Goal: Task Accomplishment & Management: Use online tool/utility

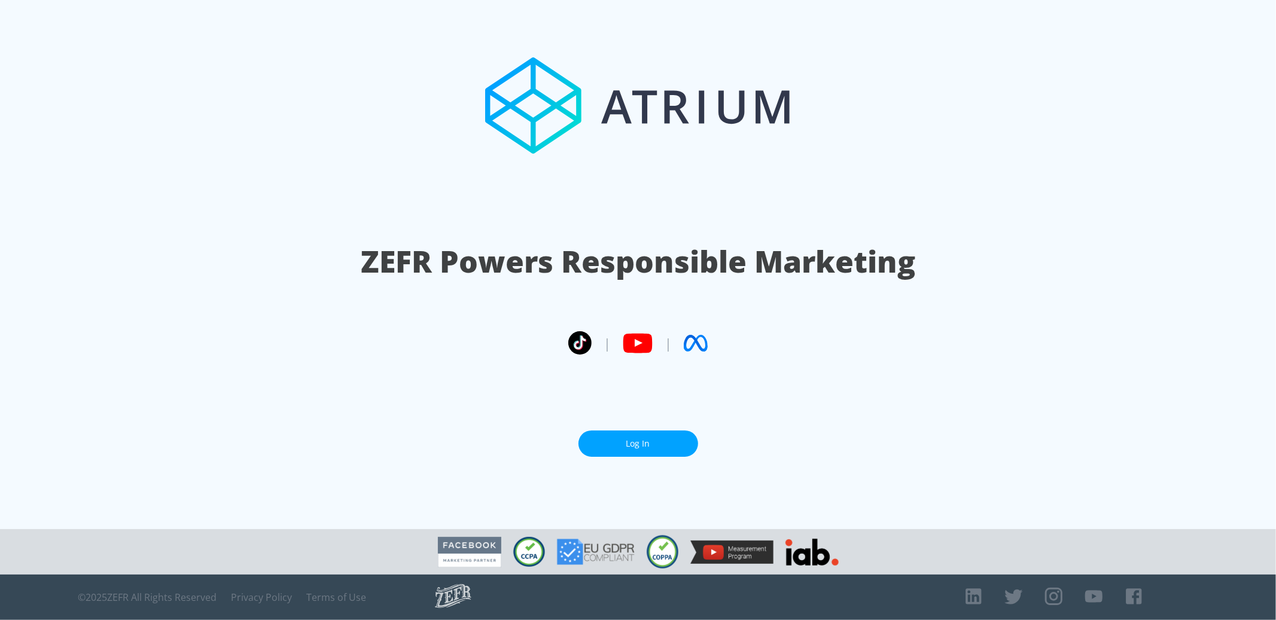
click at [649, 443] on link "Log In" at bounding box center [638, 444] width 120 height 27
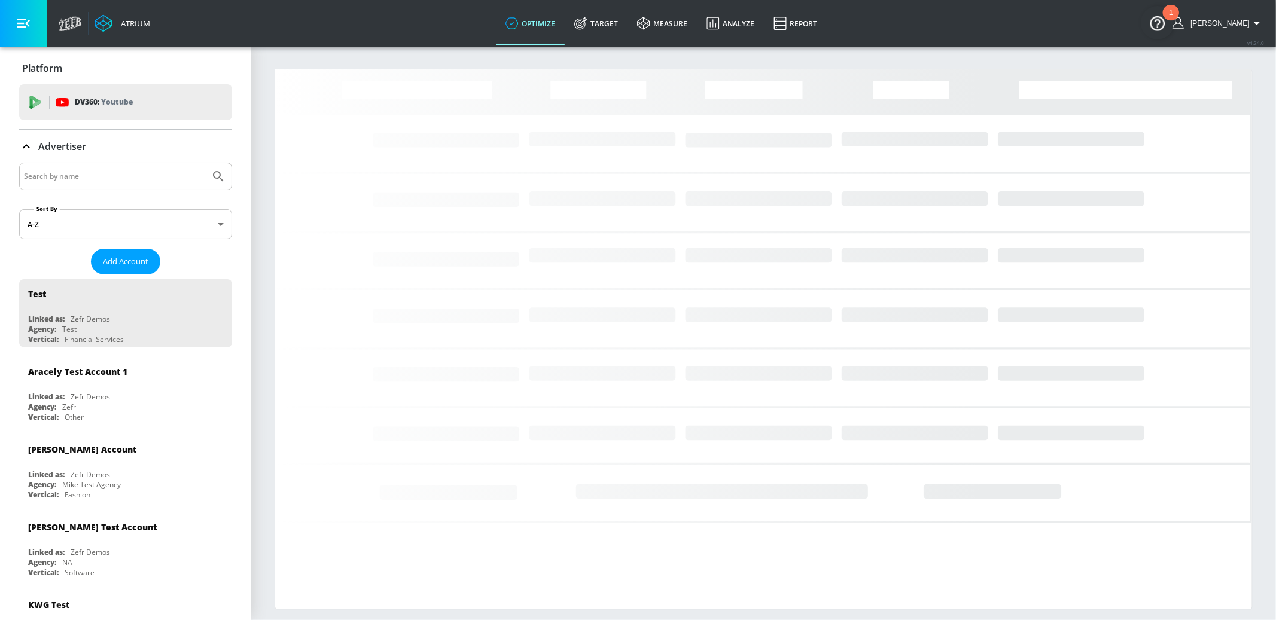
click at [126, 176] on input "Search by name" at bounding box center [114, 177] width 181 height 16
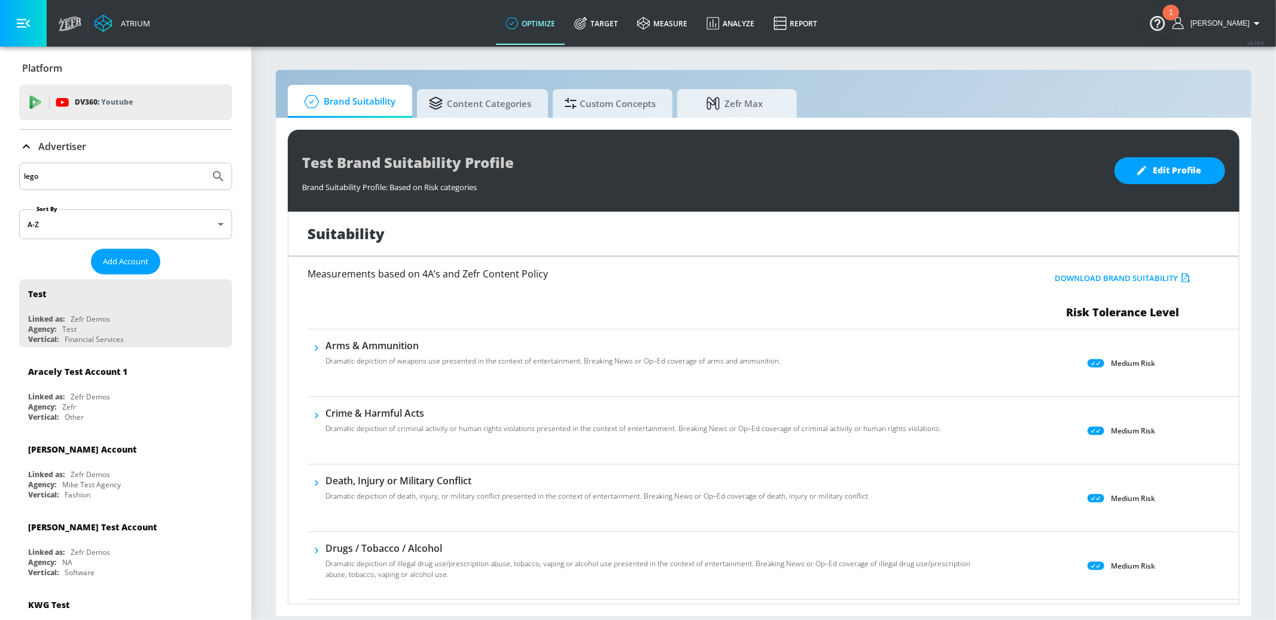
type input "lego"
click at [205, 163] on button "Submit Search" at bounding box center [218, 176] width 26 height 26
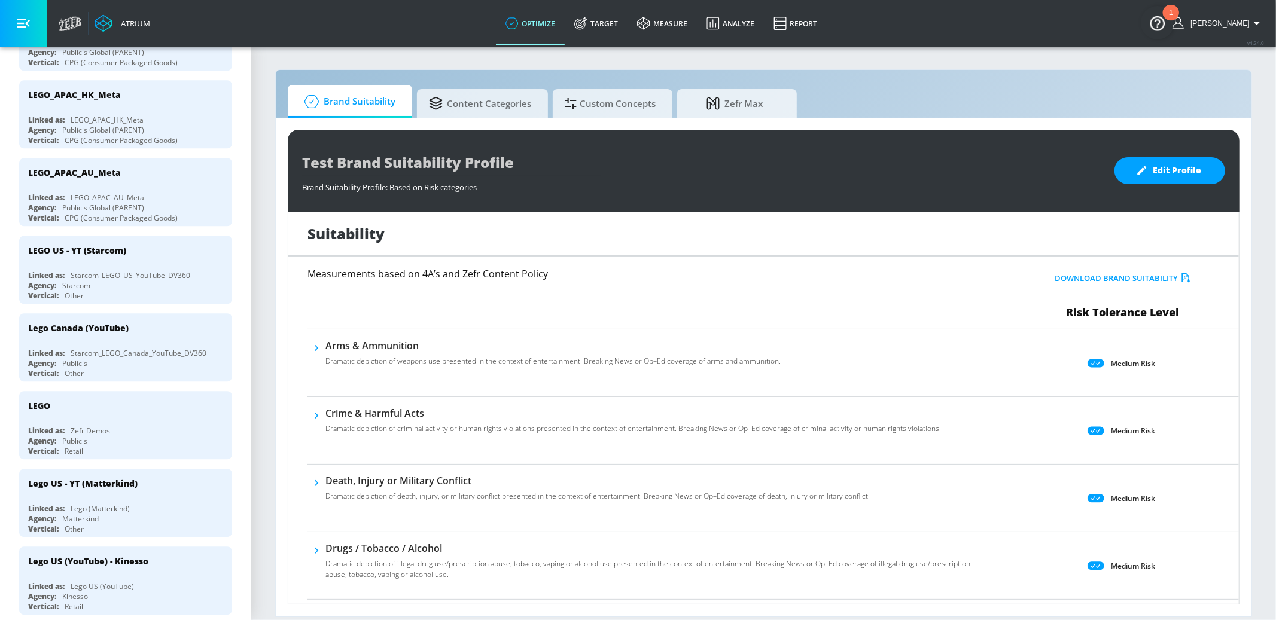
scroll to position [2533, 0]
click at [147, 234] on div "LEGO US - YT (Starcom)" at bounding box center [128, 248] width 201 height 29
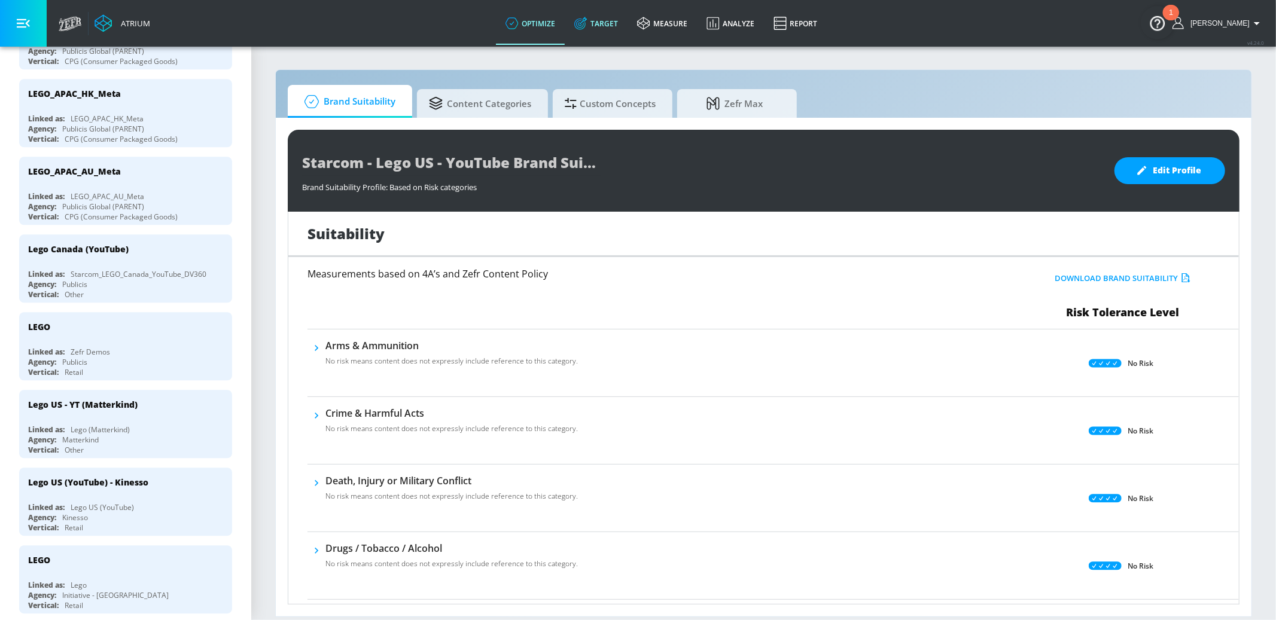
click at [587, 17] on icon at bounding box center [580, 23] width 13 height 13
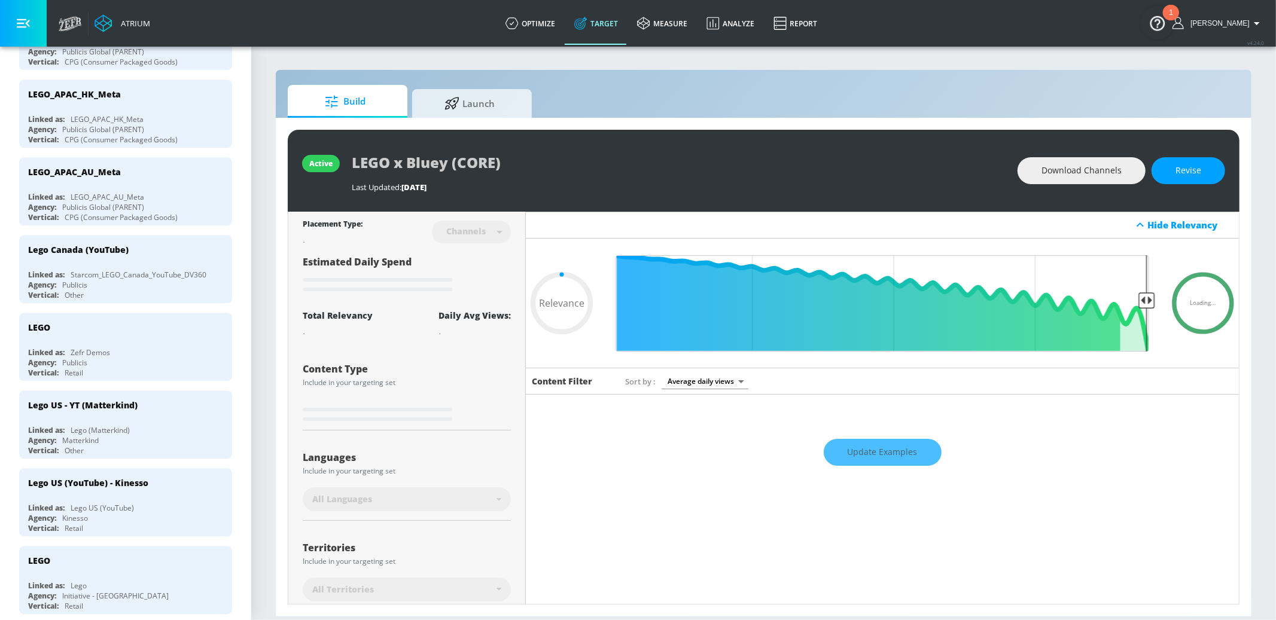
type input "0.05"
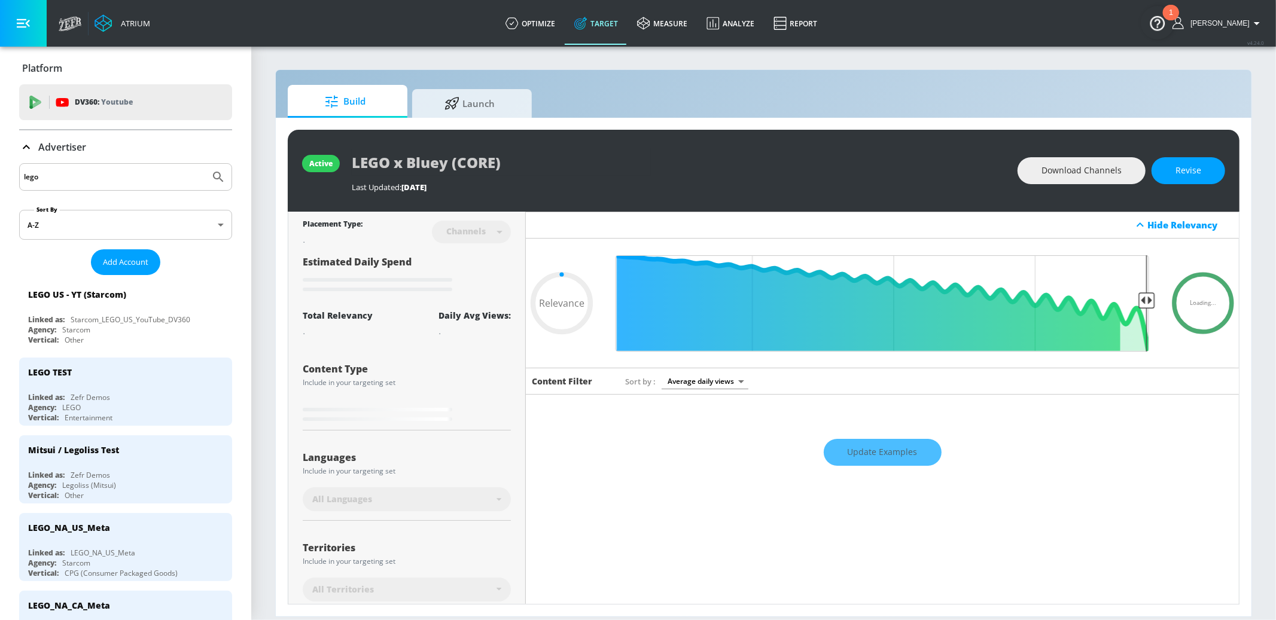
click at [19, 149] on icon at bounding box center [26, 147] width 14 height 14
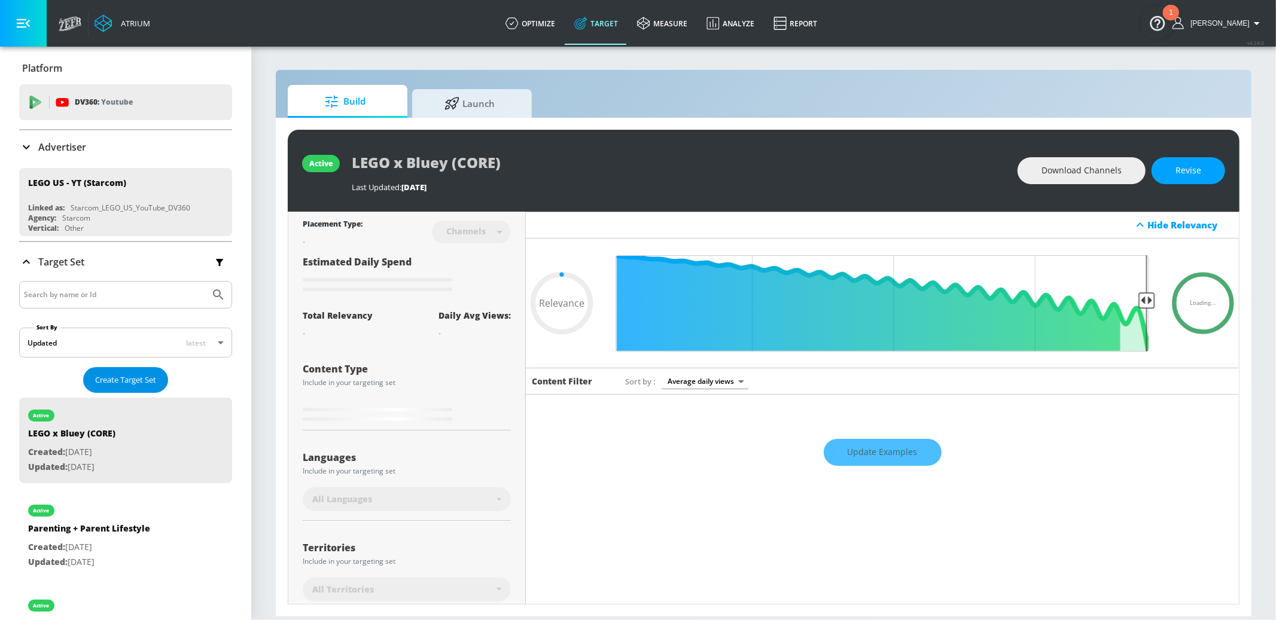
click at [128, 377] on span "Create Target Set" at bounding box center [125, 380] width 61 height 14
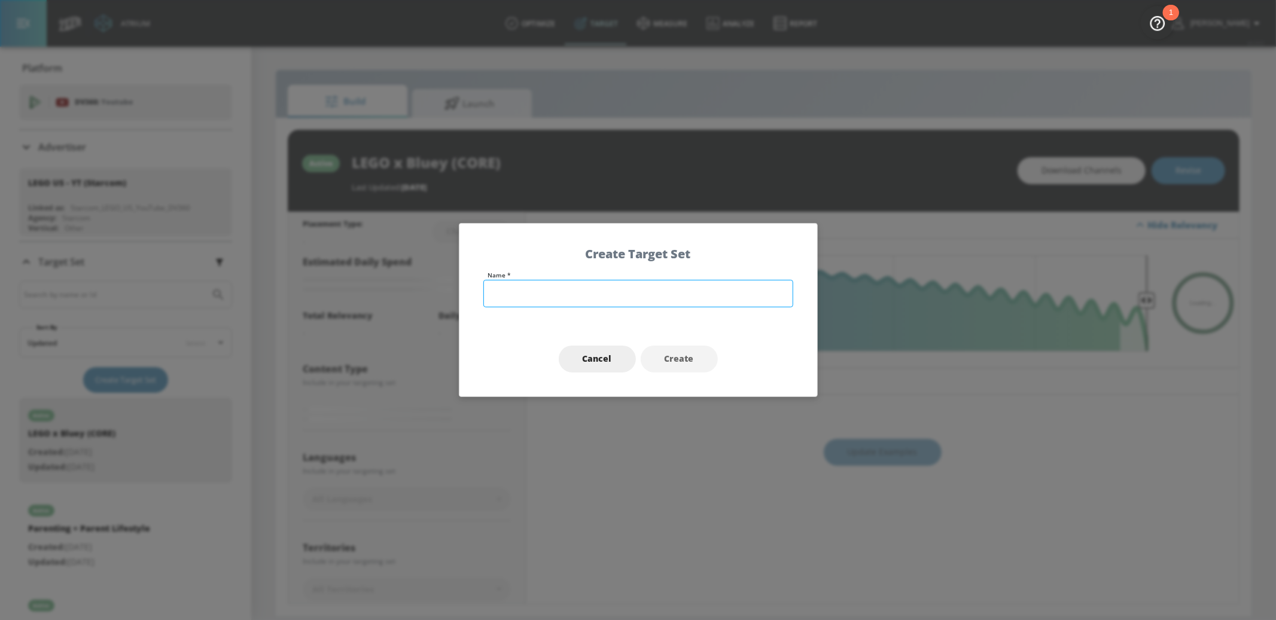
click at [759, 301] on input "text" at bounding box center [638, 294] width 310 height 28
paste input "Gaming YouTube Shorts OLV 1H25"
type input "Gaming YouTube Shorts OLV 1H25"
click at [677, 352] on span "Create" at bounding box center [679, 359] width 29 height 15
type input "Gaming YouTube Shorts OLV 1H25"
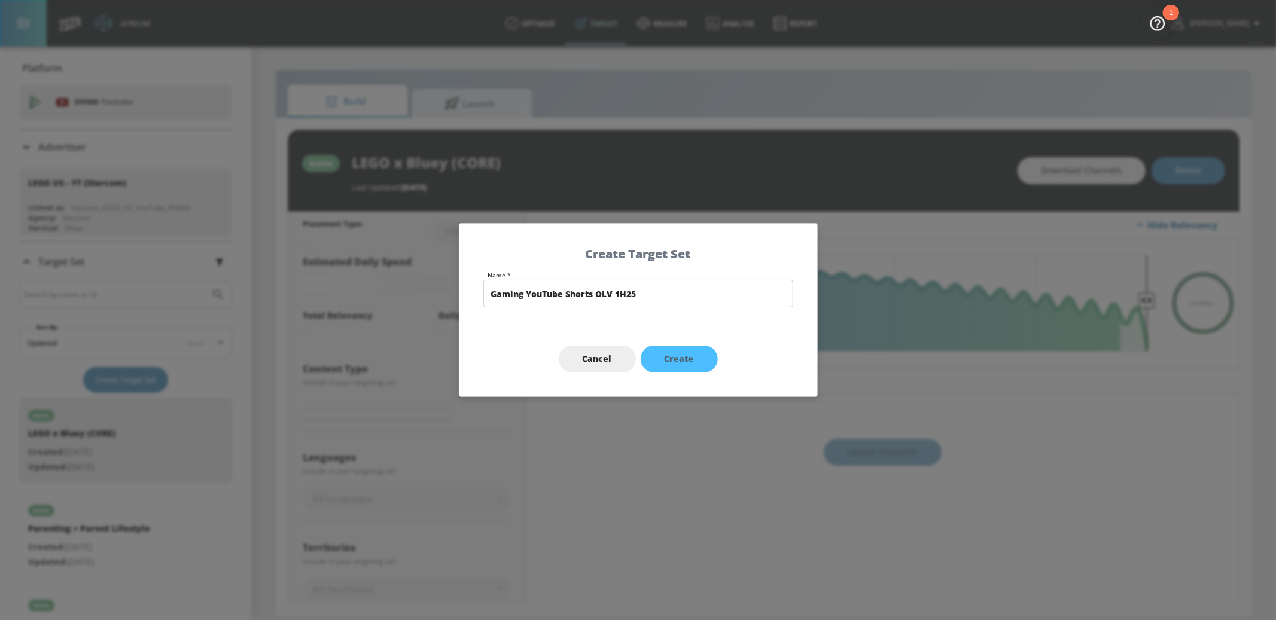
type input "0.05"
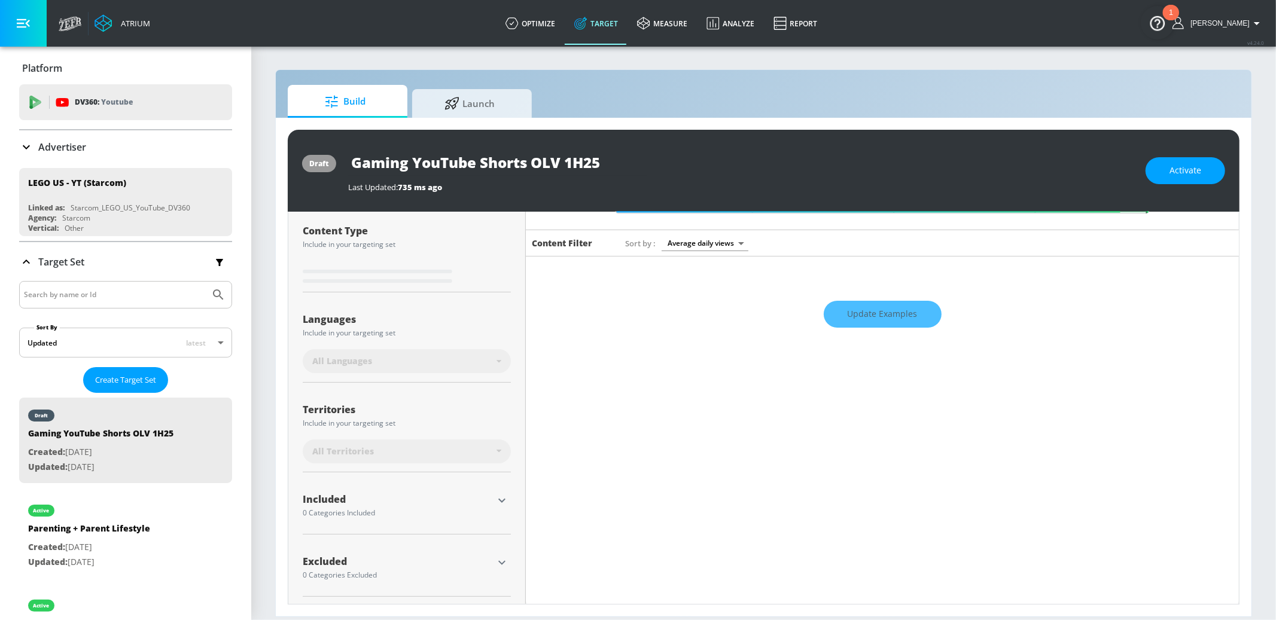
scroll to position [139, 0]
click at [491, 495] on div "Included" at bounding box center [398, 499] width 190 height 10
click at [498, 497] on icon "button" at bounding box center [502, 499] width 14 height 14
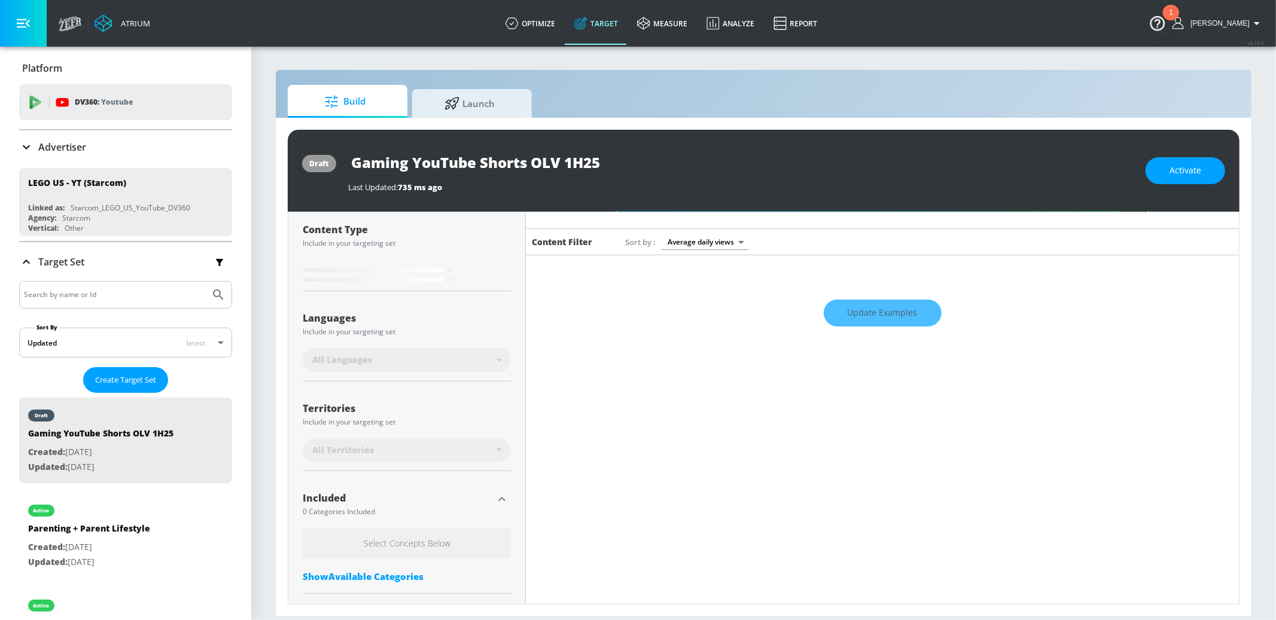
click at [377, 575] on div "Show Available Categories" at bounding box center [407, 577] width 208 height 12
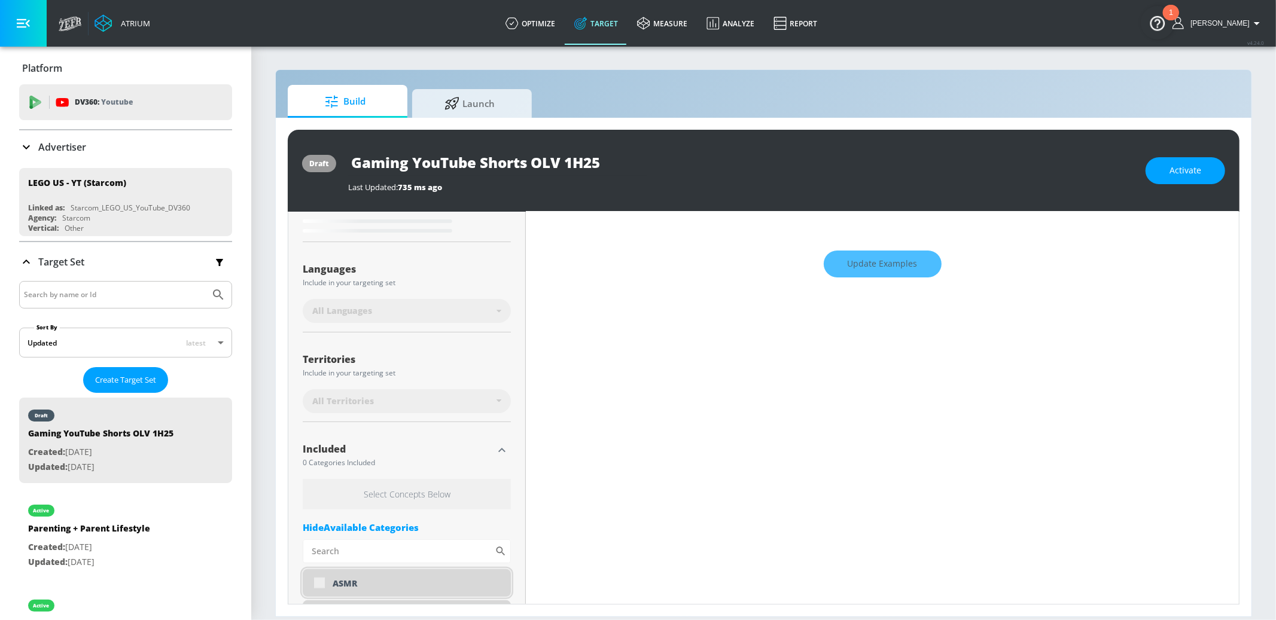
scroll to position [240, 0]
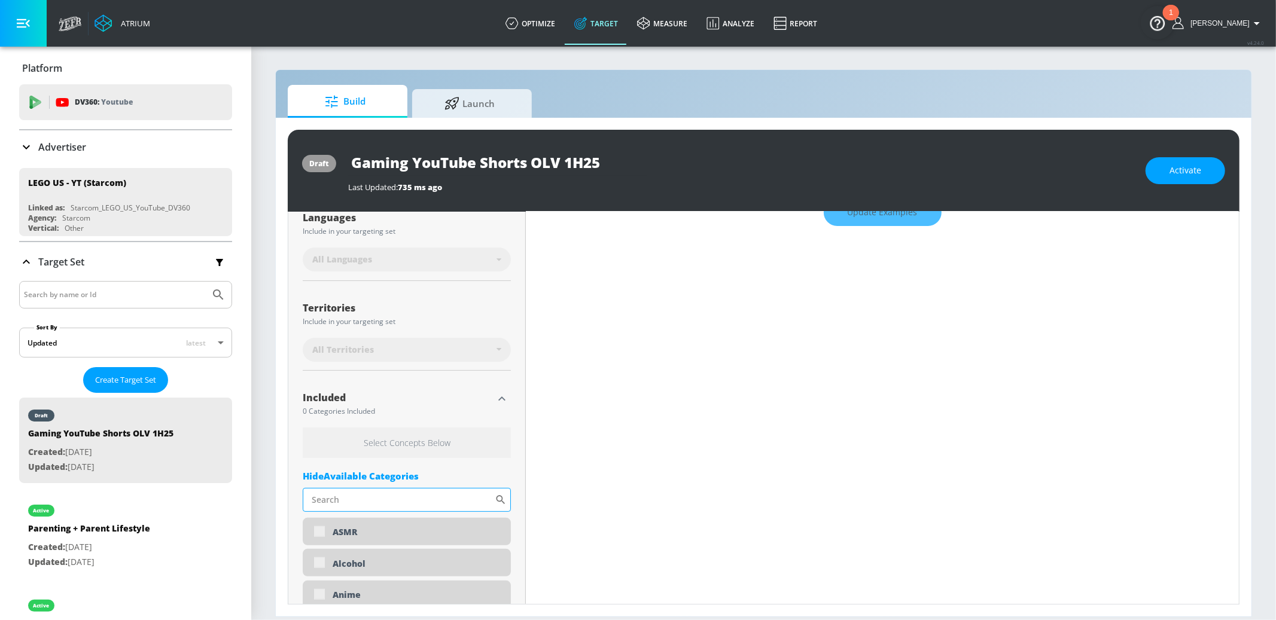
click at [358, 496] on input "Sort By" at bounding box center [399, 500] width 192 height 24
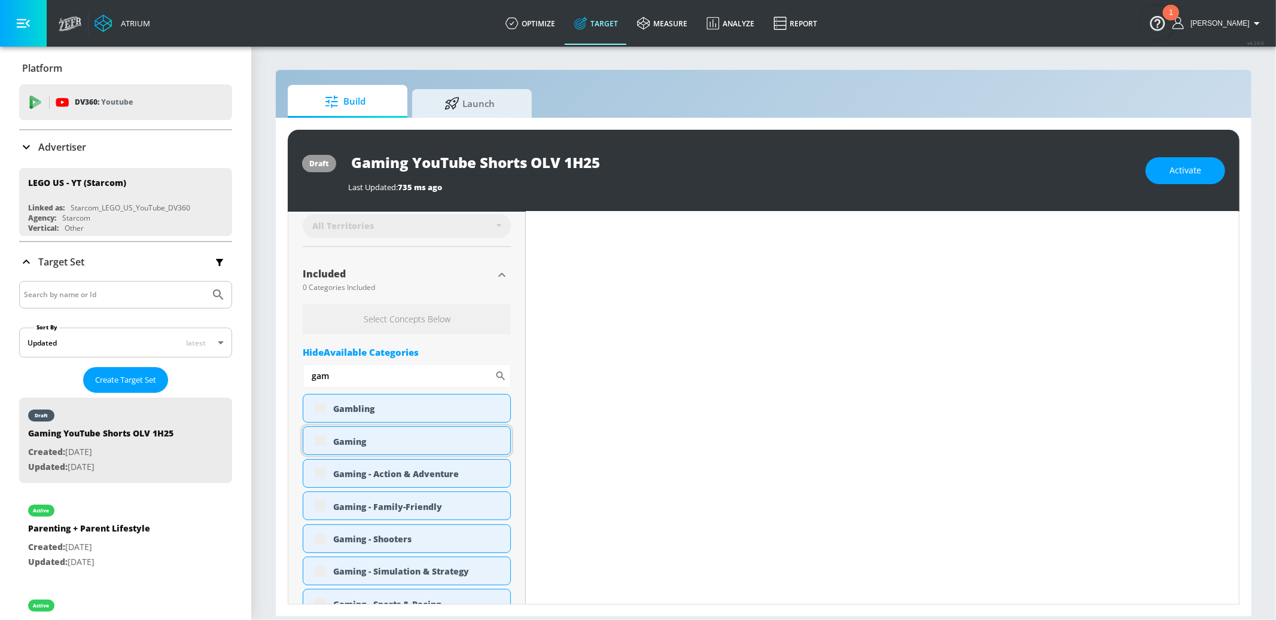
scroll to position [362, 0]
type input "gam"
type input "0.6"
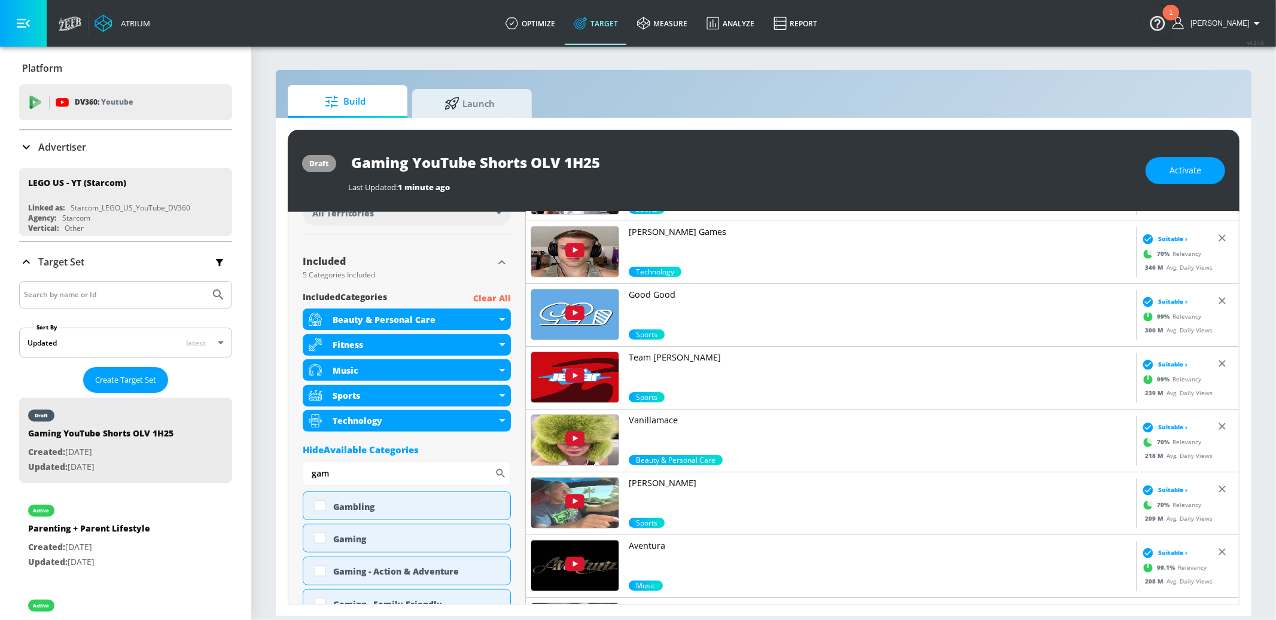
scroll to position [349, 0]
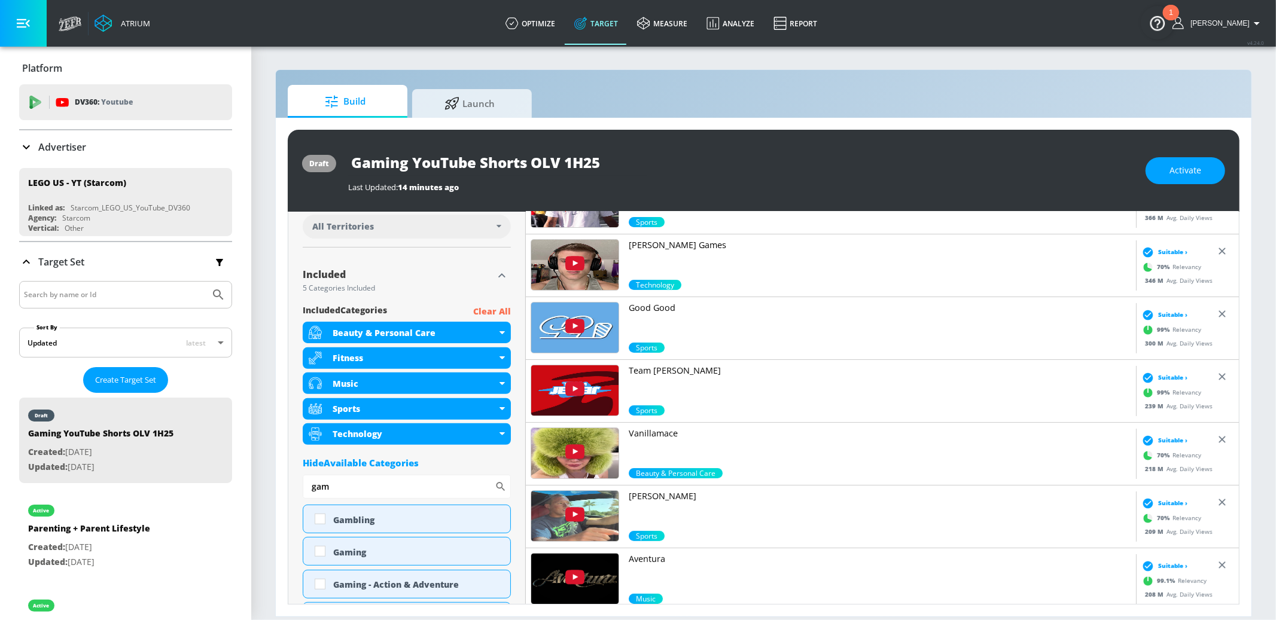
drag, startPoint x: 510, startPoint y: 316, endPoint x: 499, endPoint y: 314, distance: 11.5
click at [499, 314] on p "Clear All" at bounding box center [492, 311] width 38 height 15
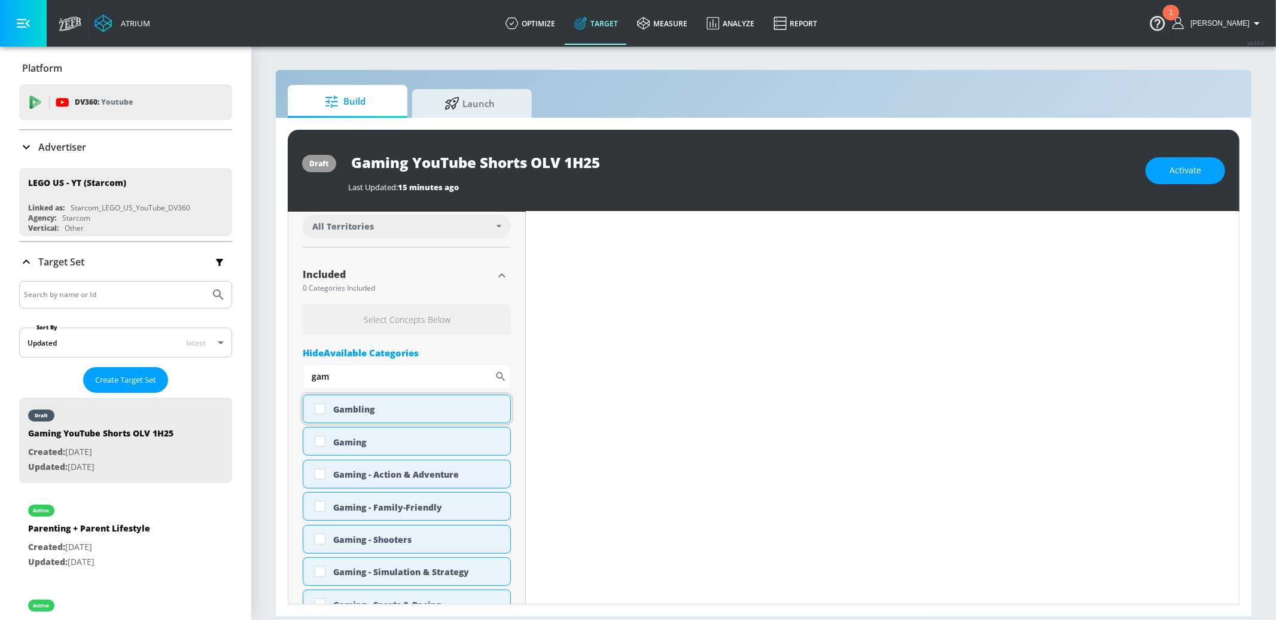
click at [361, 406] on div "Gambling" at bounding box center [417, 409] width 168 height 11
checkbox input "true"
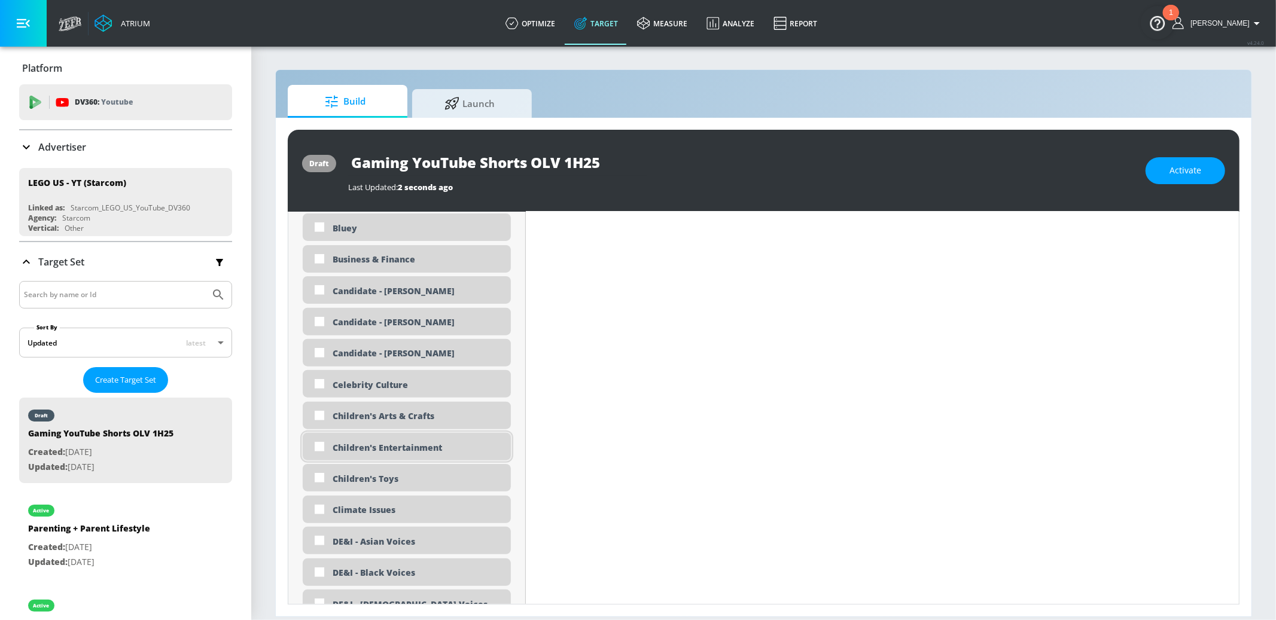
click at [425, 454] on div "Children's Entertainment" at bounding box center [407, 447] width 208 height 28
checkbox input "true"
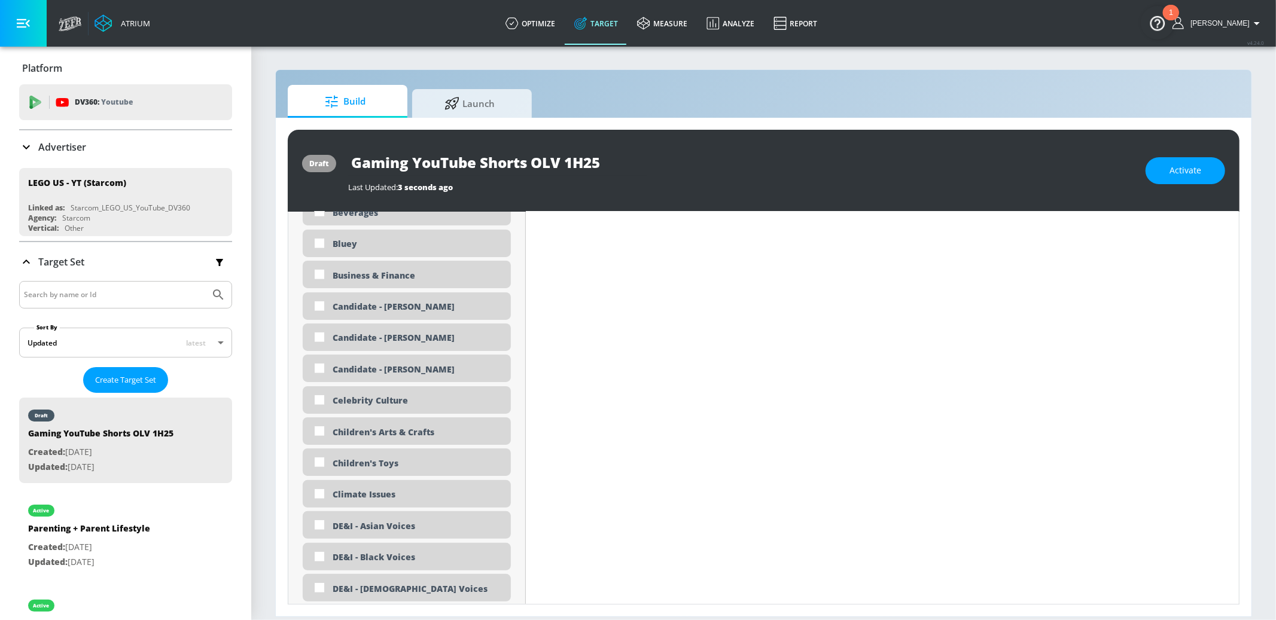
scroll to position [1015, 0]
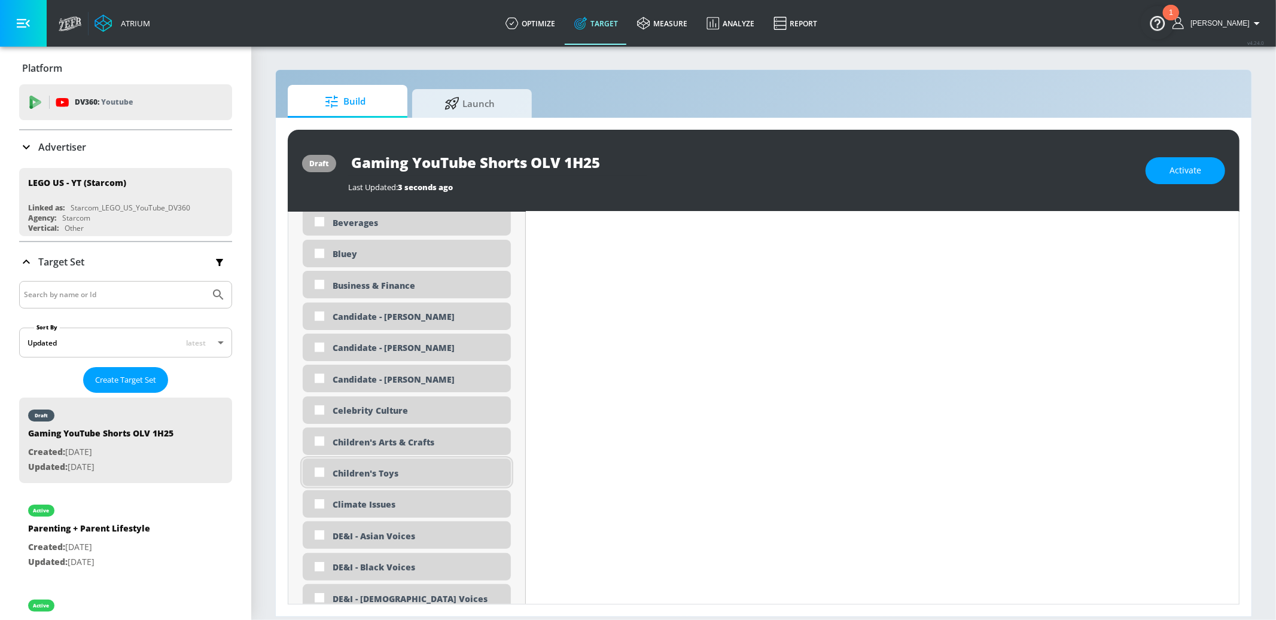
click at [396, 476] on div "Children's Toys" at bounding box center [417, 473] width 169 height 11
checkbox input "true"
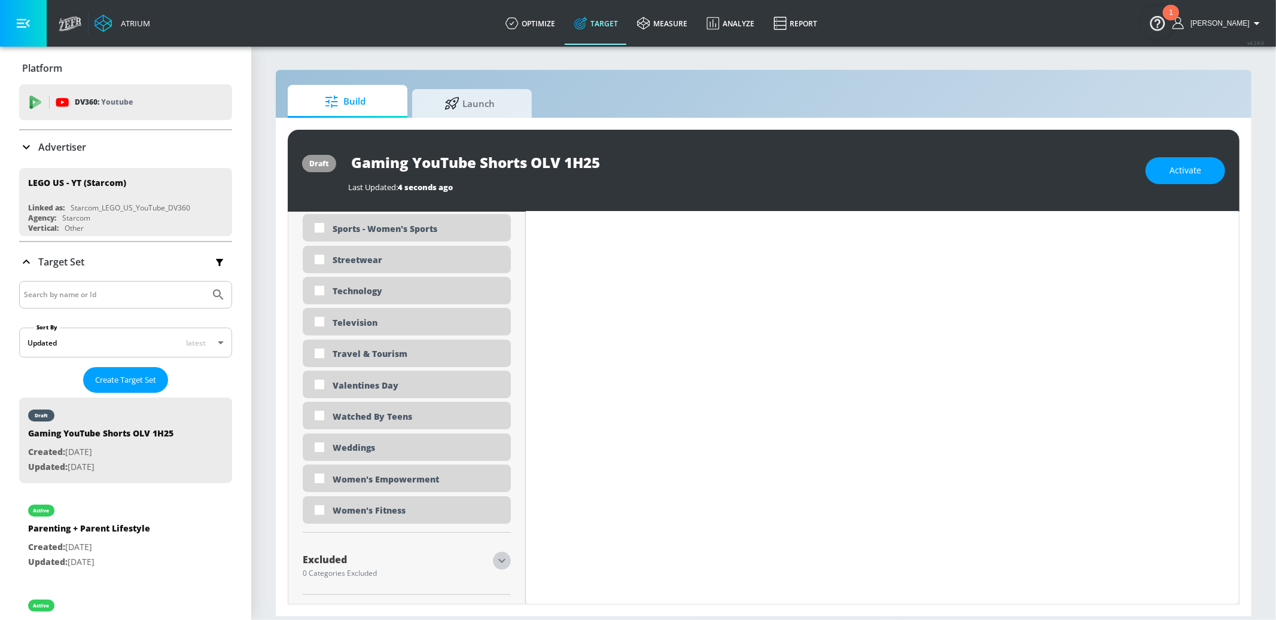
click at [498, 559] on icon "button" at bounding box center [502, 561] width 14 height 14
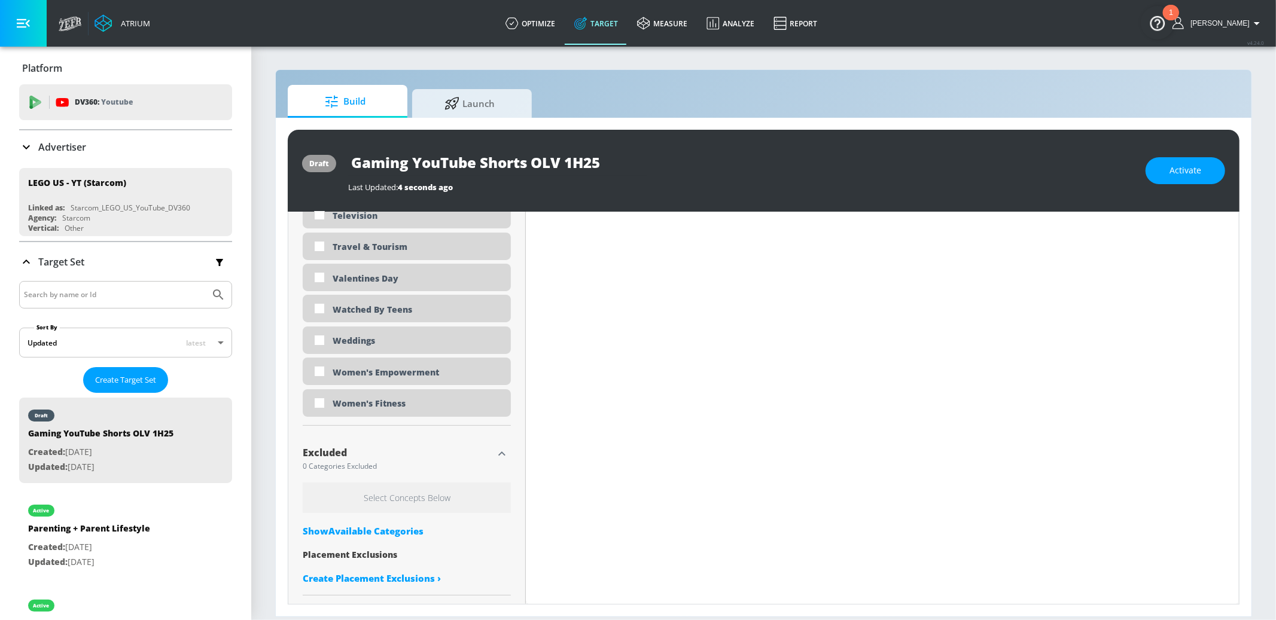
click at [379, 525] on div "Show Available Categories" at bounding box center [407, 531] width 208 height 12
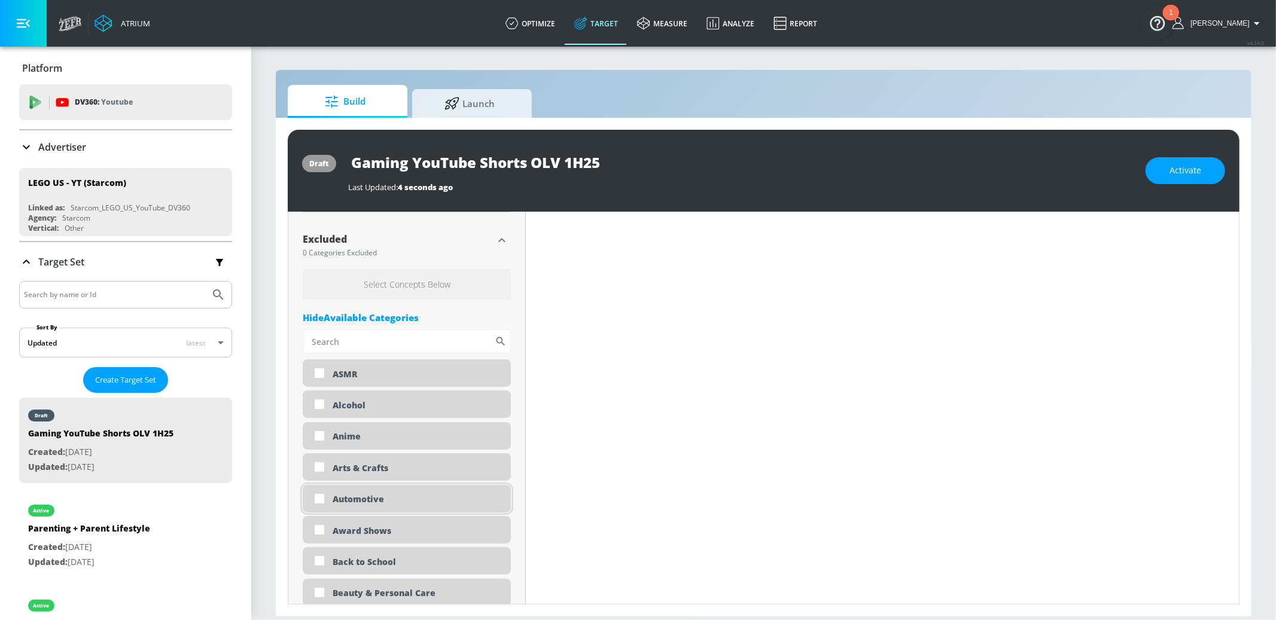
scroll to position [3967, 0]
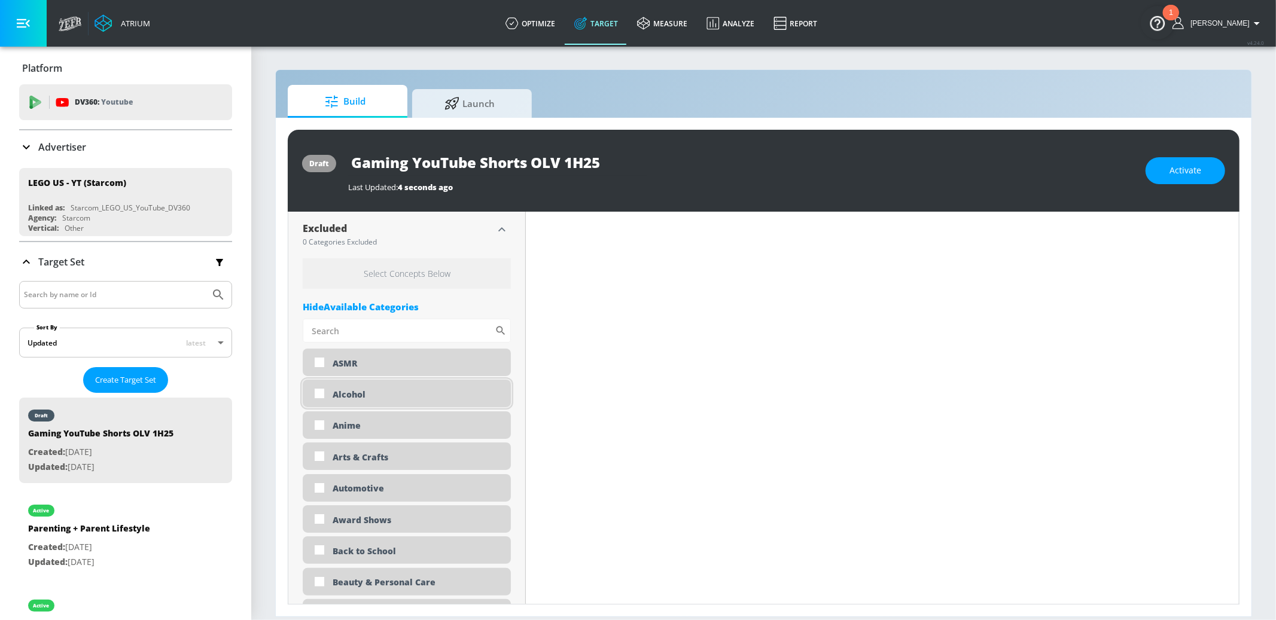
click at [380, 399] on div "Alcohol" at bounding box center [417, 394] width 169 height 11
checkbox input "true"
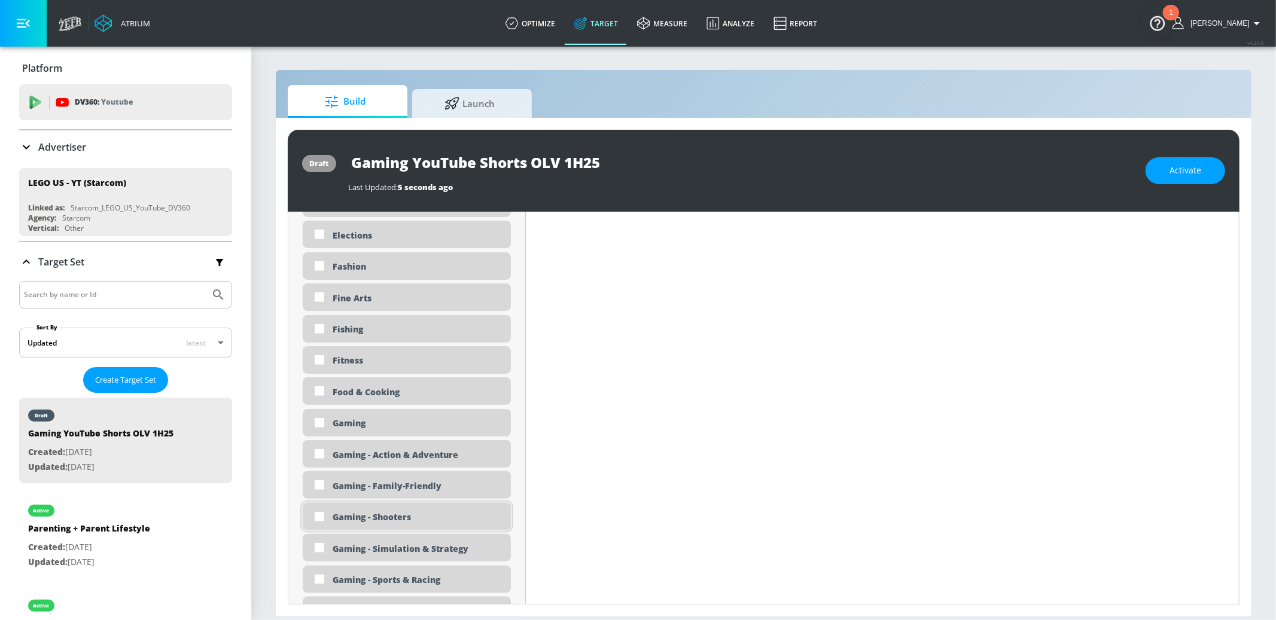
scroll to position [4908, 0]
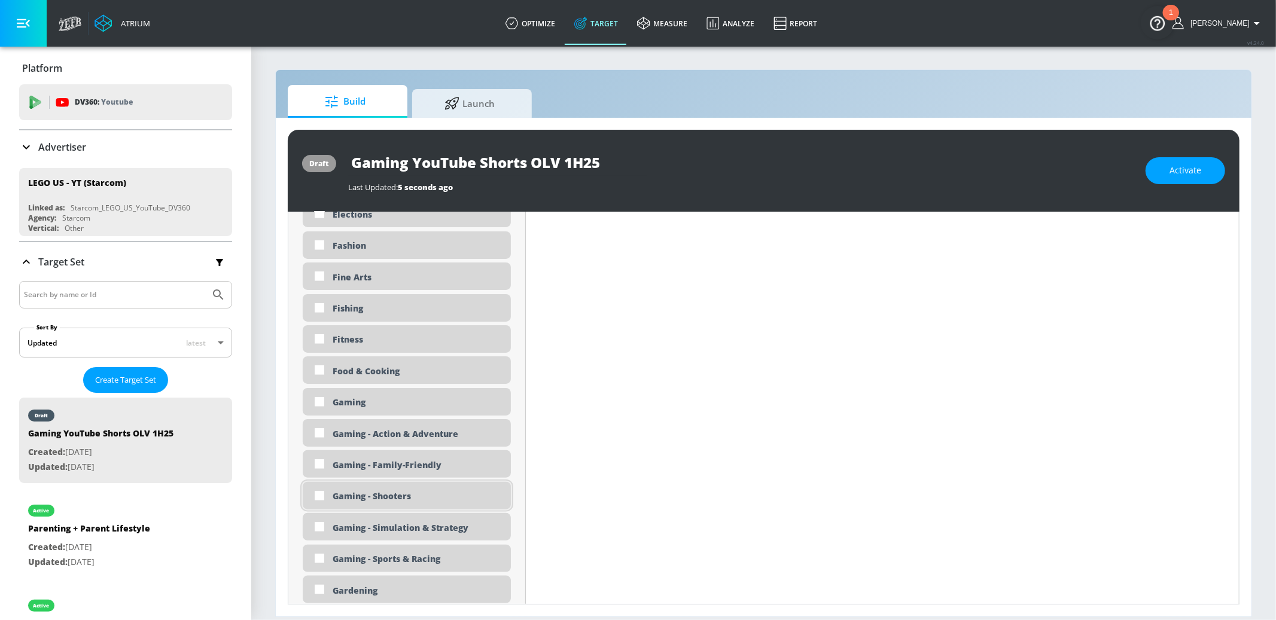
click at [414, 499] on div "Gaming - Shooters" at bounding box center [417, 496] width 169 height 11
checkbox input "true"
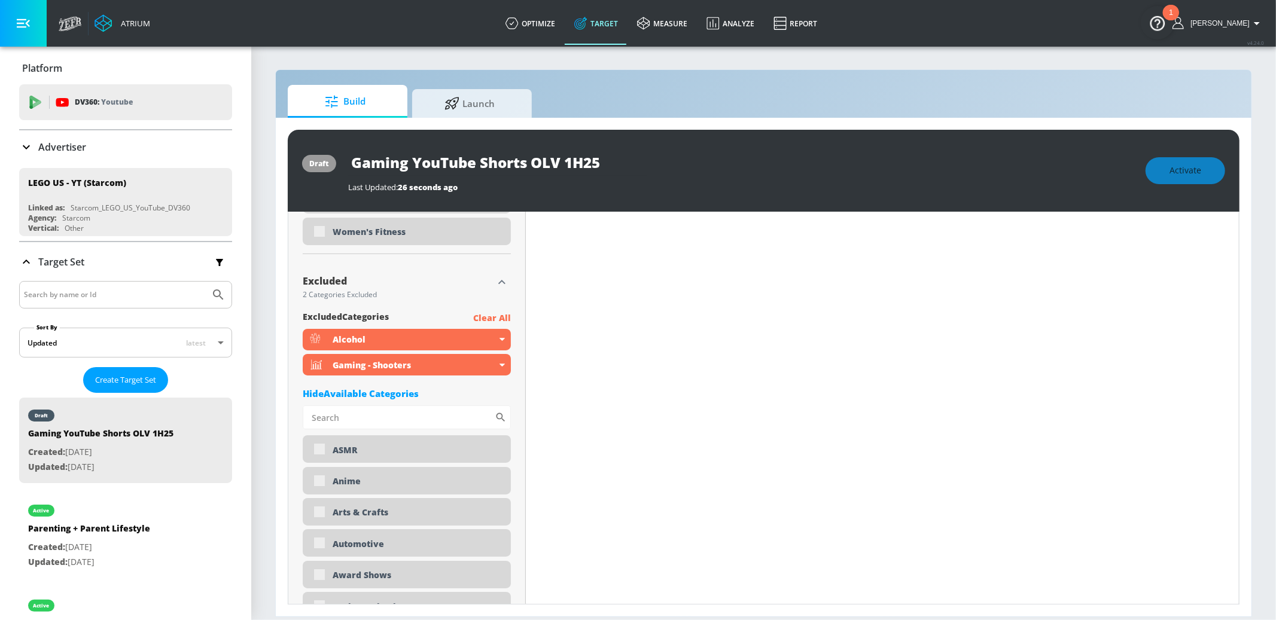
scroll to position [3852, 0]
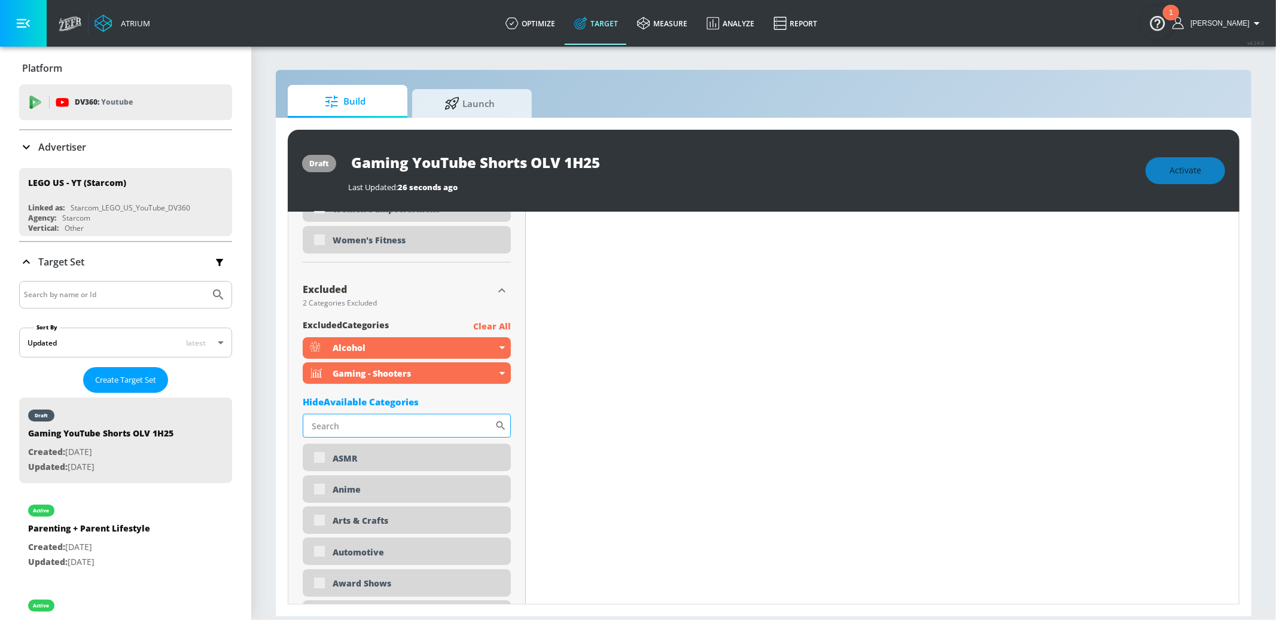
click at [377, 418] on input "Sort By" at bounding box center [399, 426] width 192 height 24
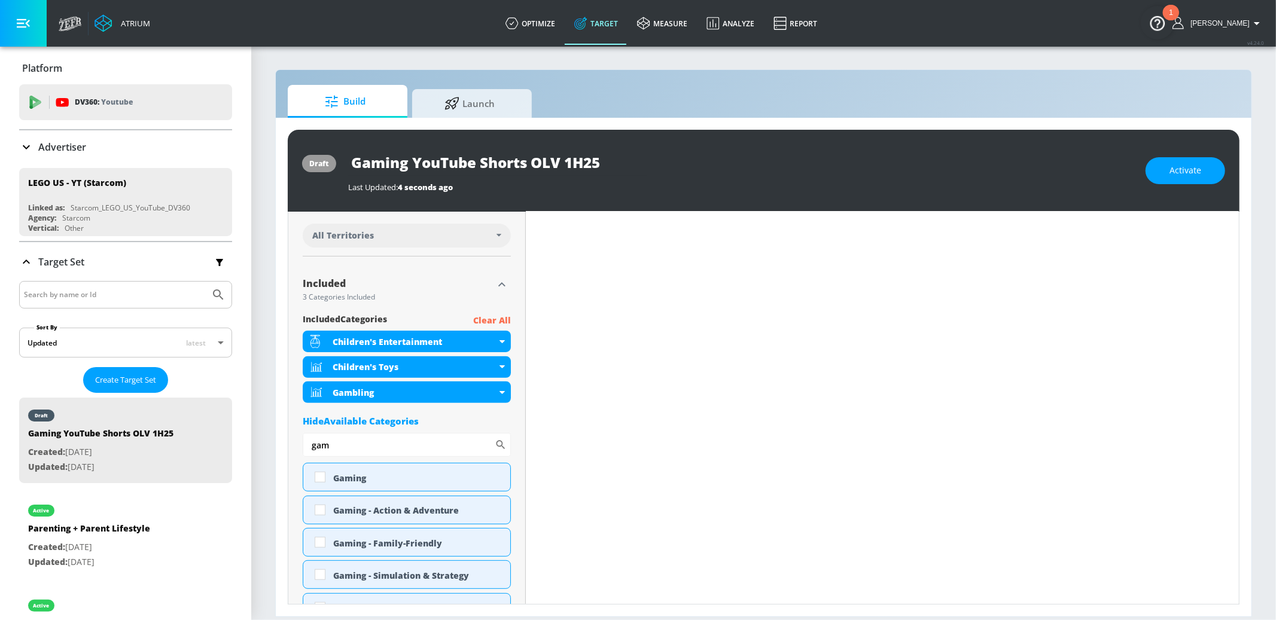
scroll to position [320, 0]
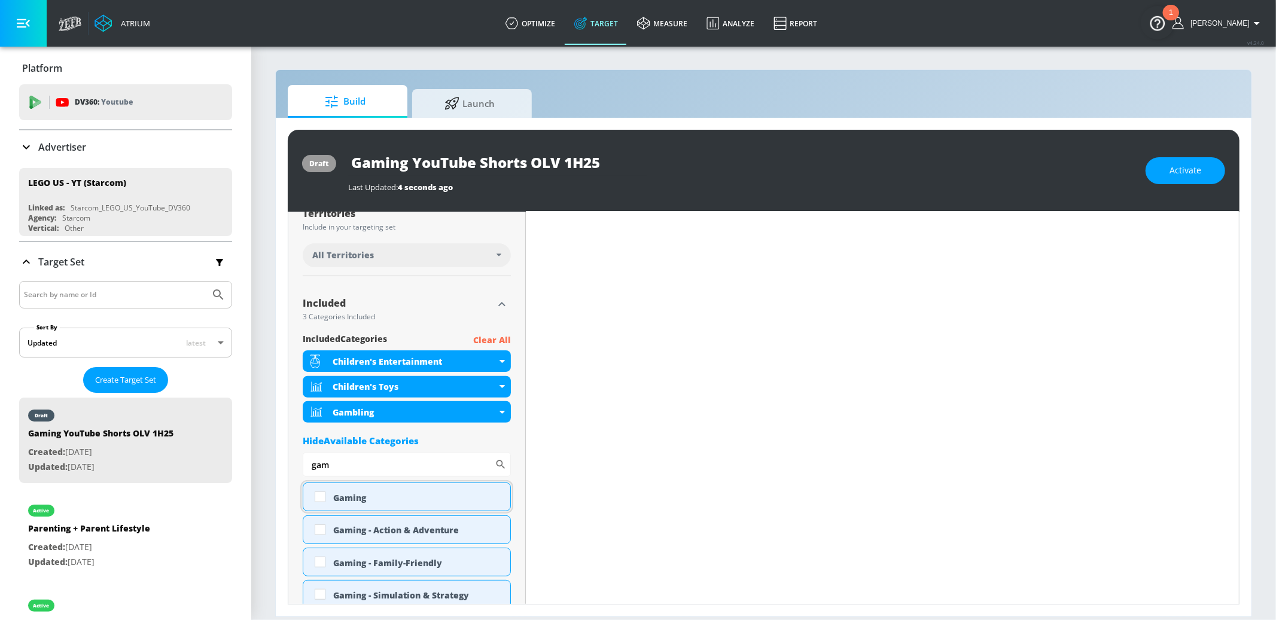
type input "gambl"
click at [403, 497] on div "Gaming" at bounding box center [417, 497] width 168 height 11
checkbox input "true"
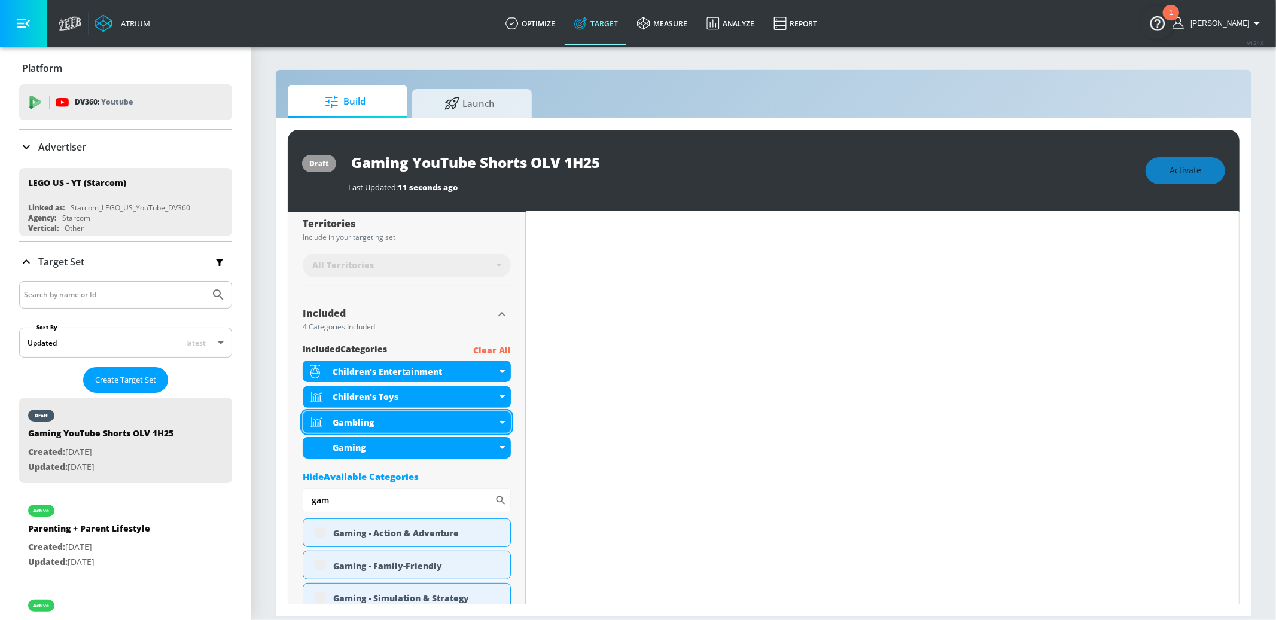
scroll to position [330, 0]
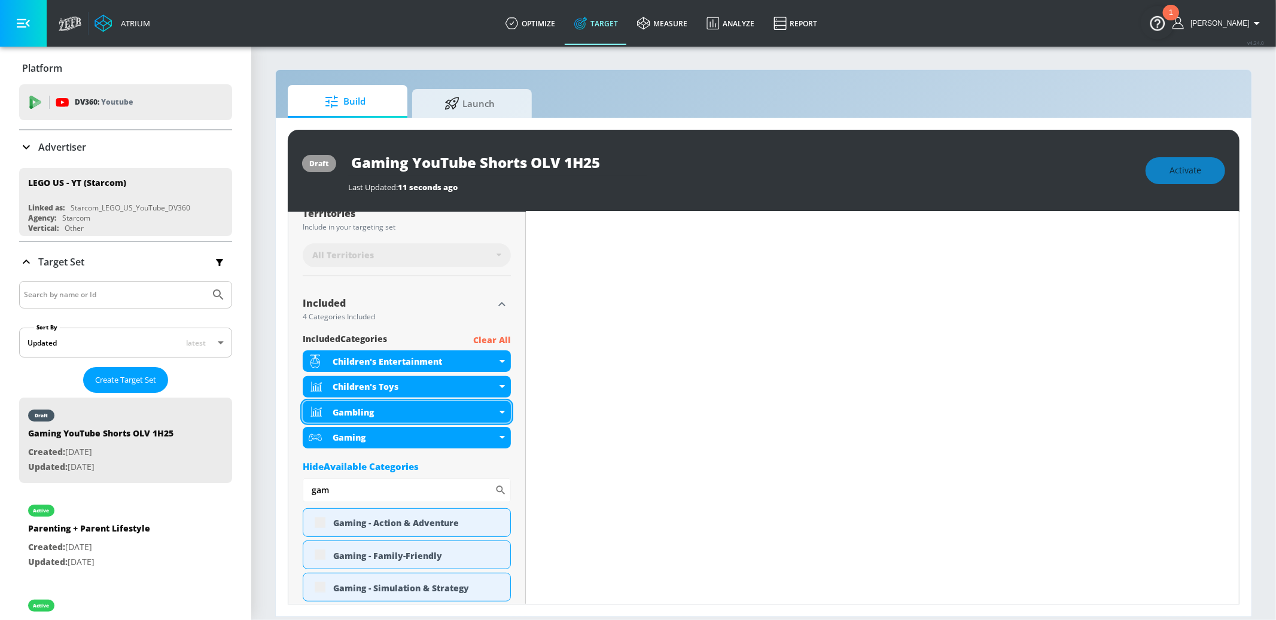
click at [503, 412] on icon at bounding box center [501, 412] width 5 height 3
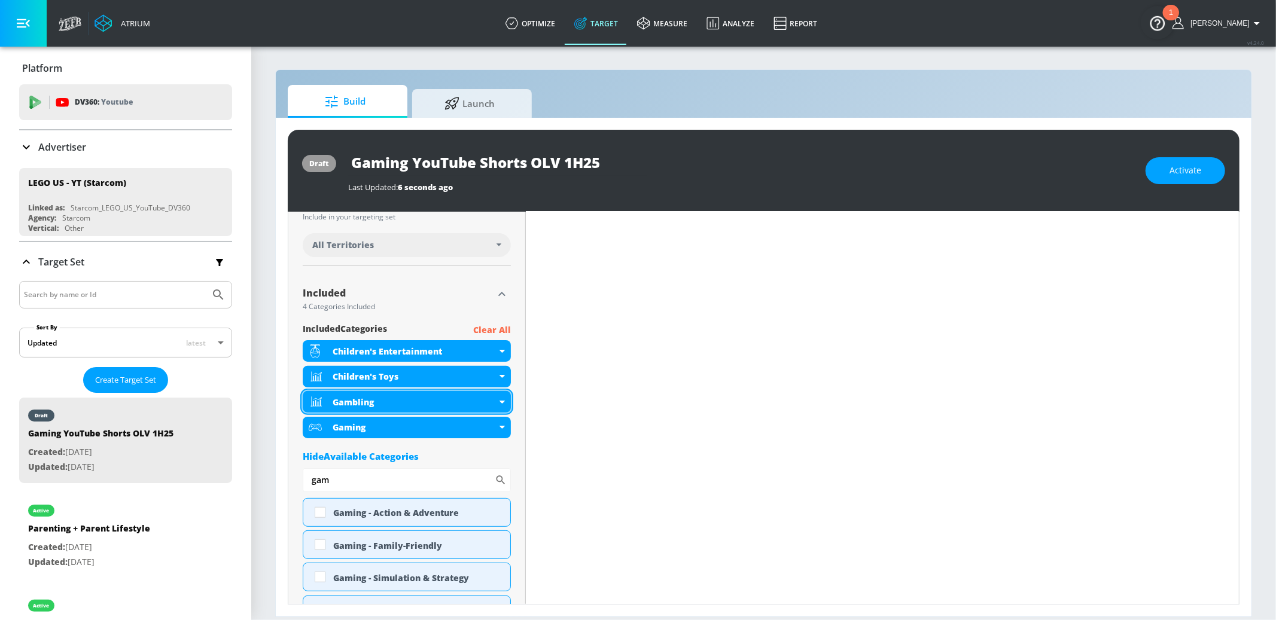
scroll to position [320, 0]
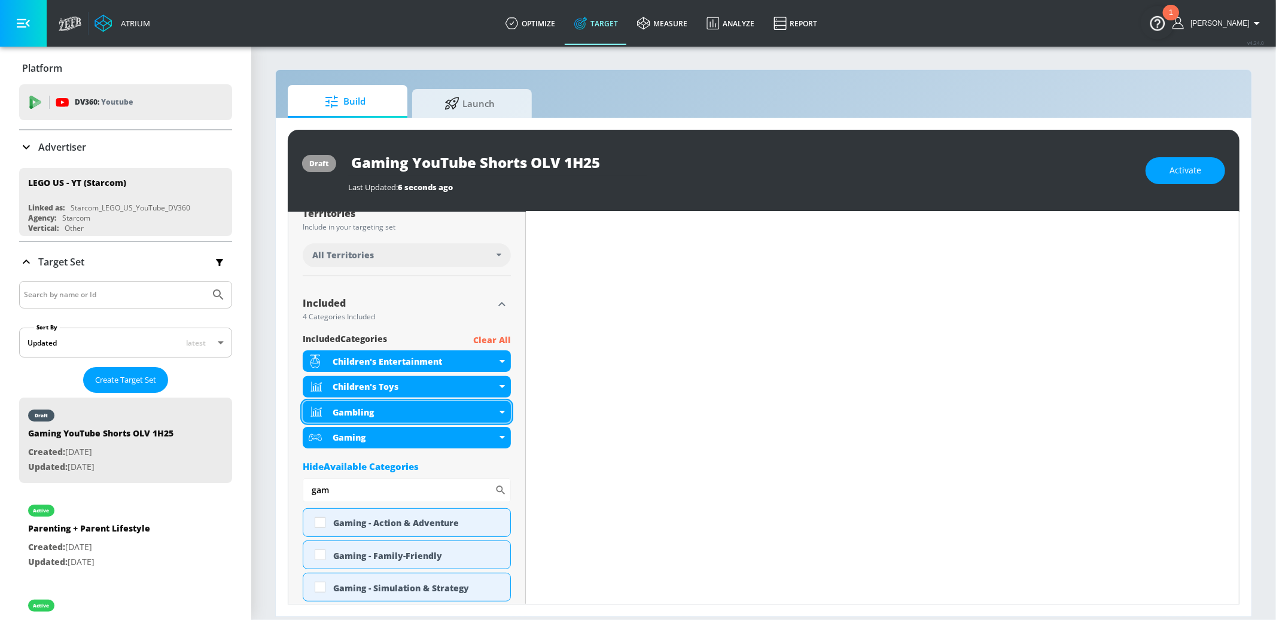
click at [502, 414] on div "Gambling" at bounding box center [407, 412] width 208 height 22
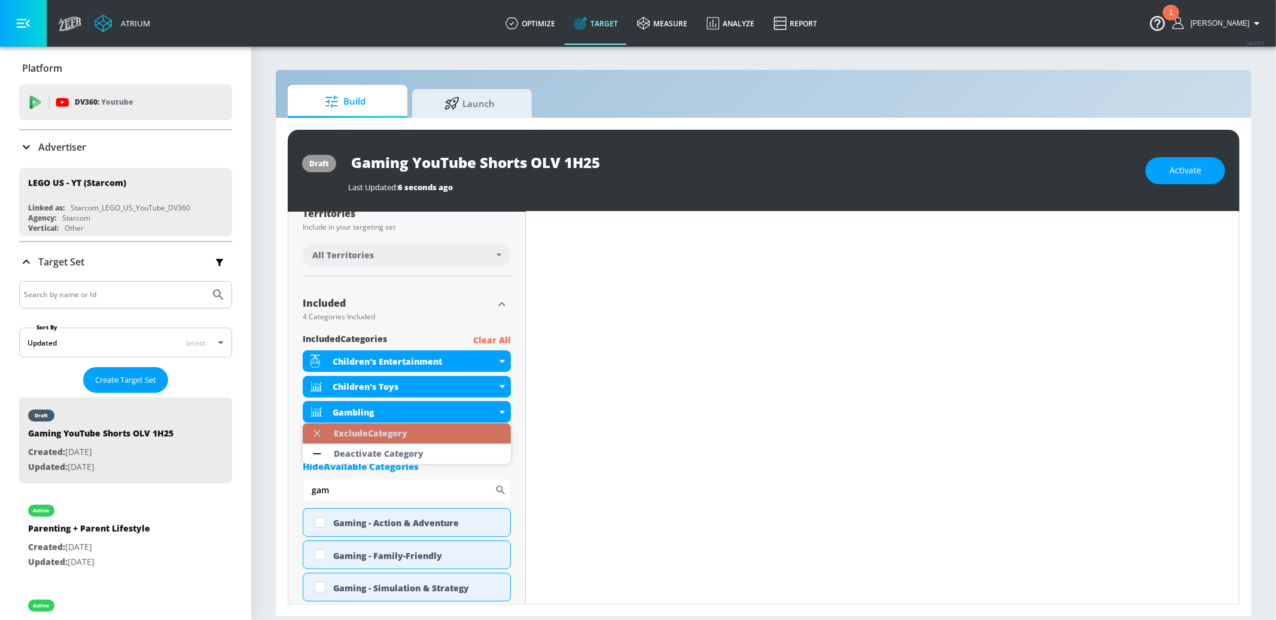
drag, startPoint x: 413, startPoint y: 437, endPoint x: 424, endPoint y: 435, distance: 10.8
click at [413, 437] on div "Exclude Category" at bounding box center [371, 434] width 86 height 20
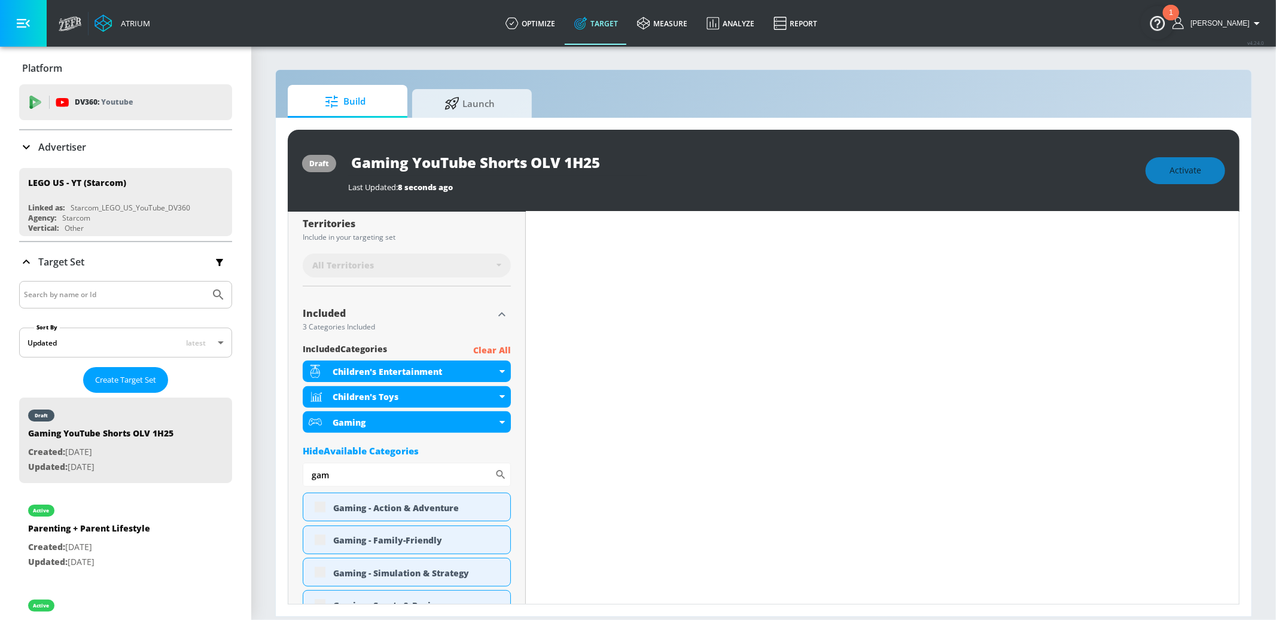
scroll to position [330, 0]
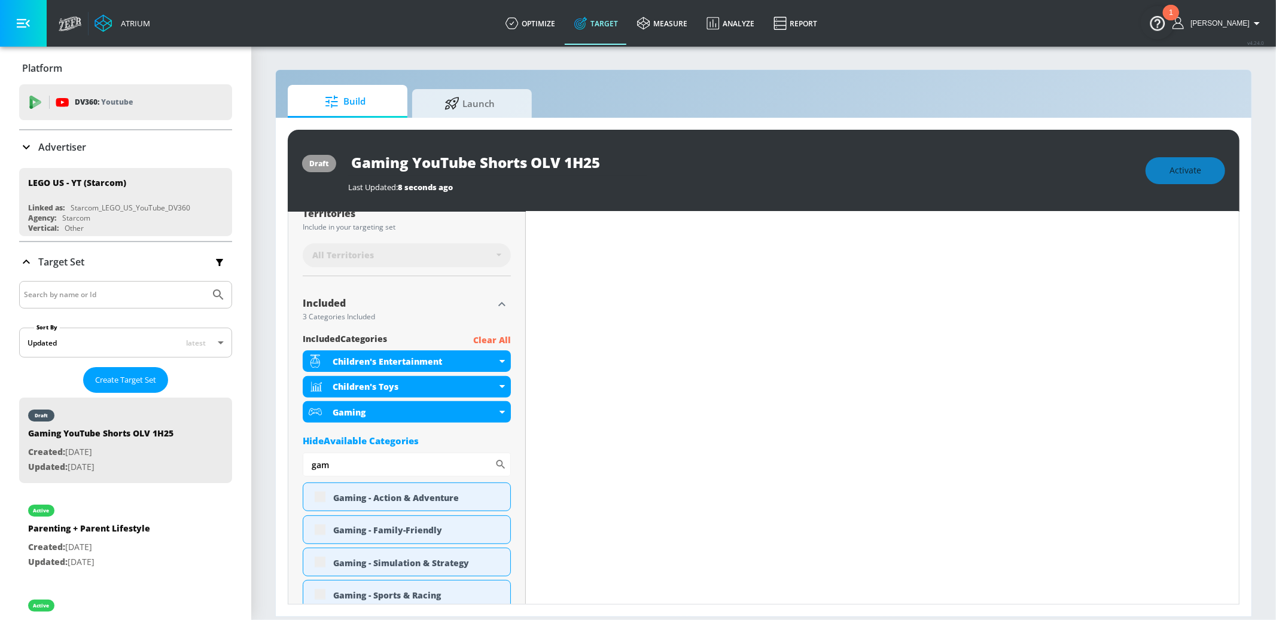
click at [463, 296] on div "Included 3 Categories Included" at bounding box center [398, 310] width 190 height 28
click at [502, 301] on icon "button" at bounding box center [502, 304] width 14 height 14
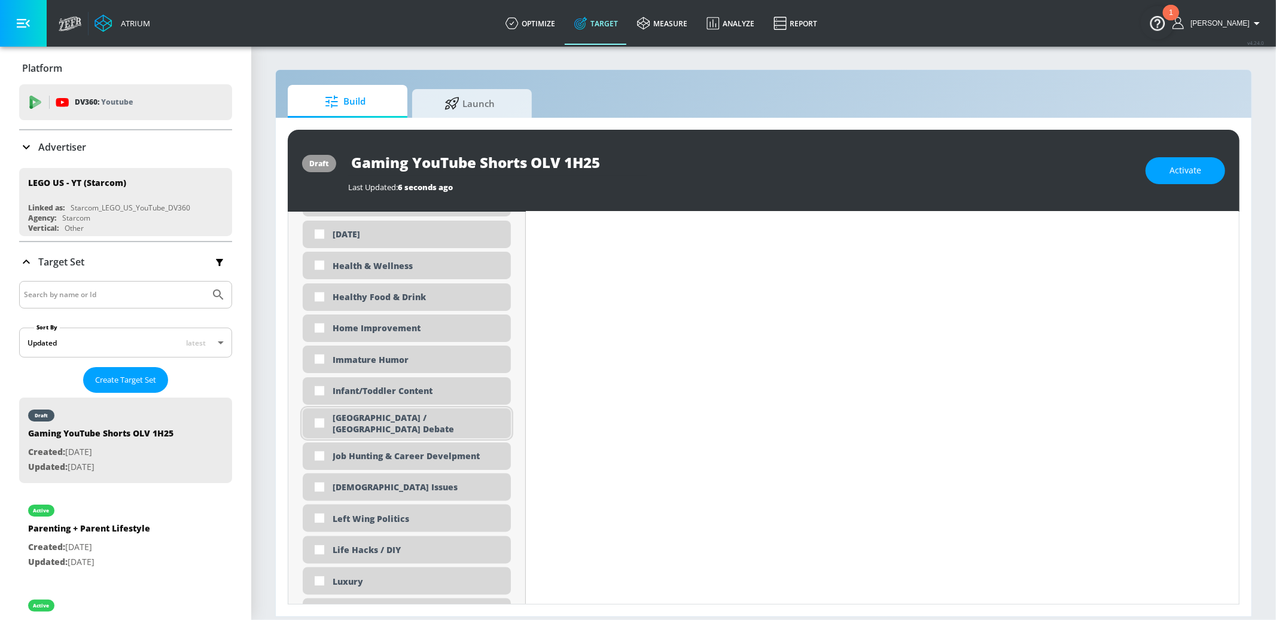
scroll to position [1893, 0]
click at [407, 396] on div "Infant/Toddler Content" at bounding box center [417, 396] width 169 height 11
checkbox input "true"
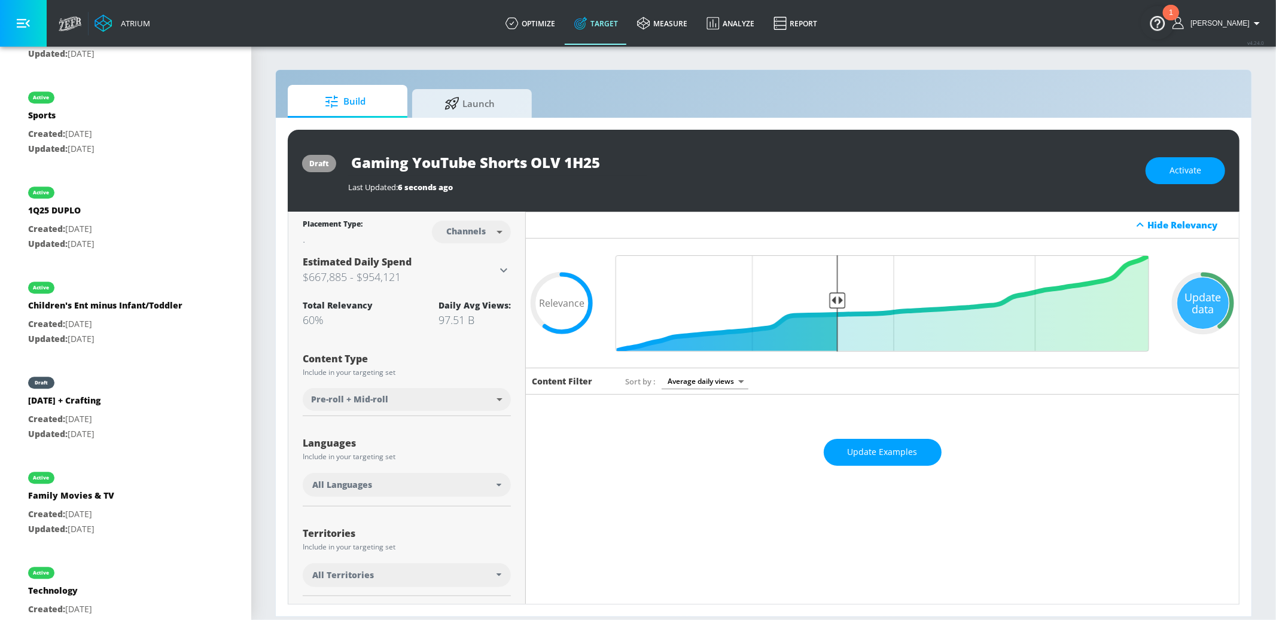
scroll to position [2612, 0]
click at [1181, 175] on span "Activate" at bounding box center [1185, 170] width 32 height 15
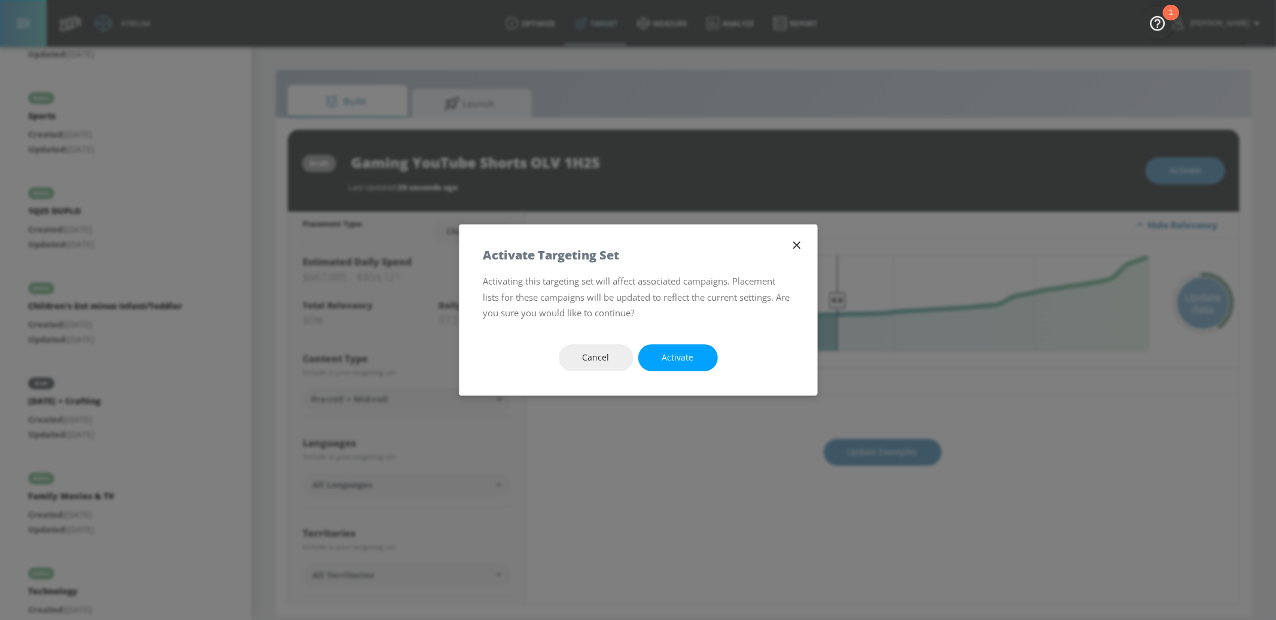
click at [675, 357] on span "Activate" at bounding box center [678, 358] width 32 height 15
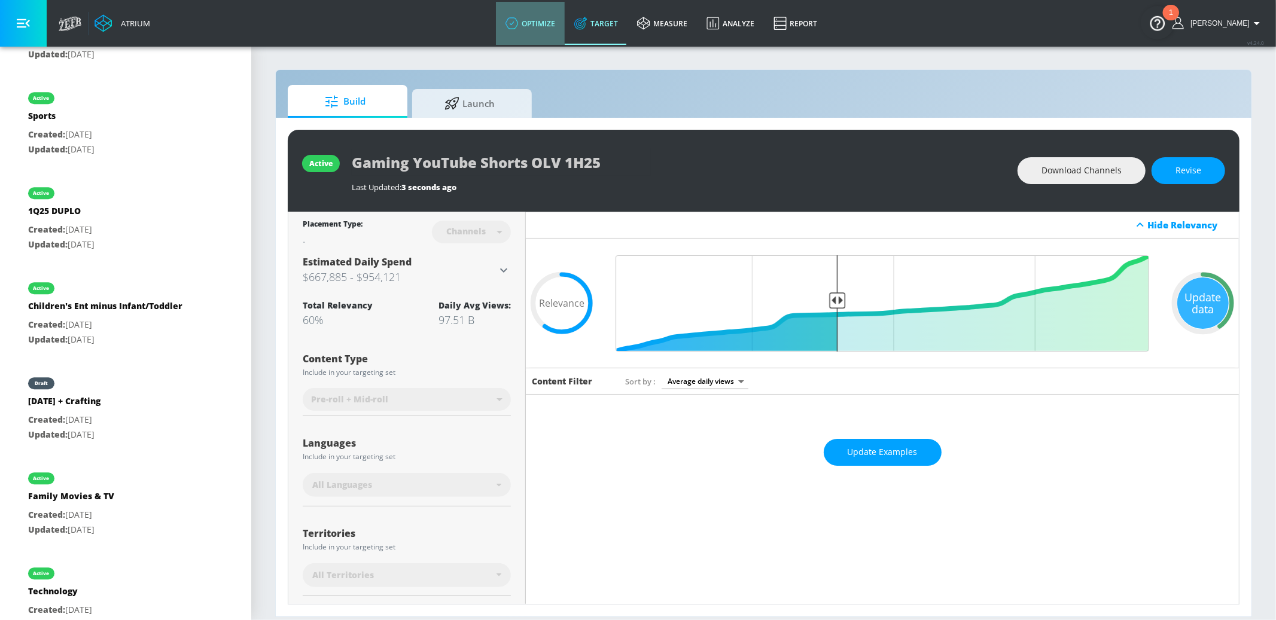
click at [565, 13] on link "optimize" at bounding box center [530, 23] width 69 height 43
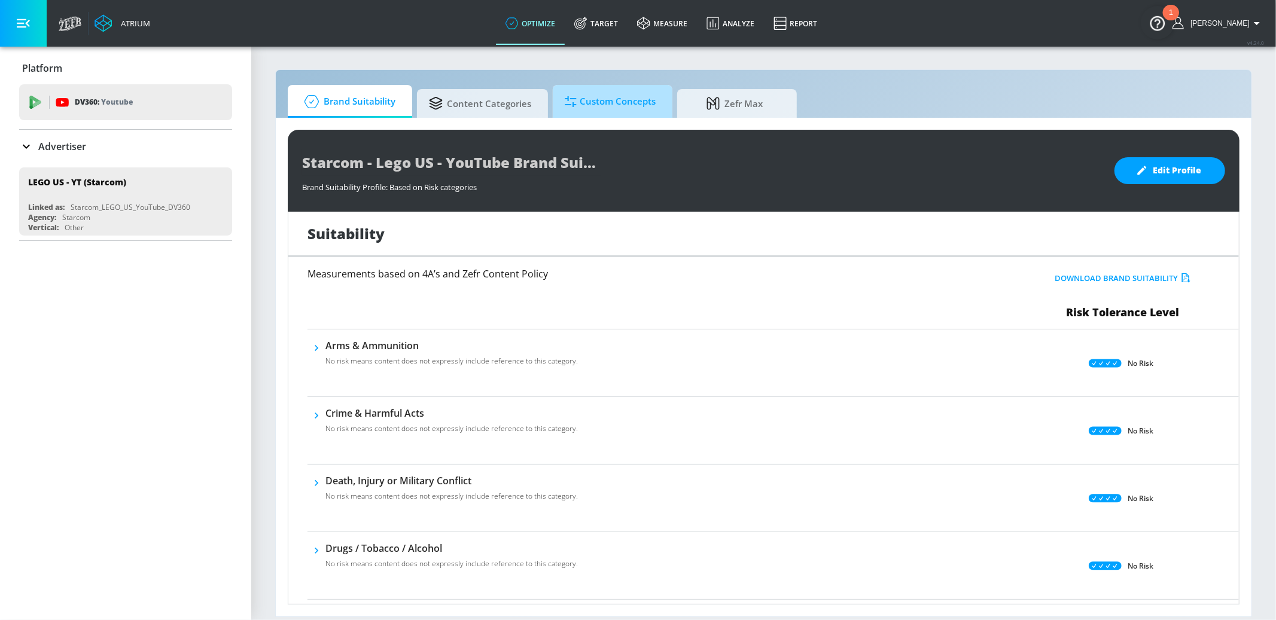
click at [580, 102] on span "Custom Concepts" at bounding box center [610, 101] width 91 height 29
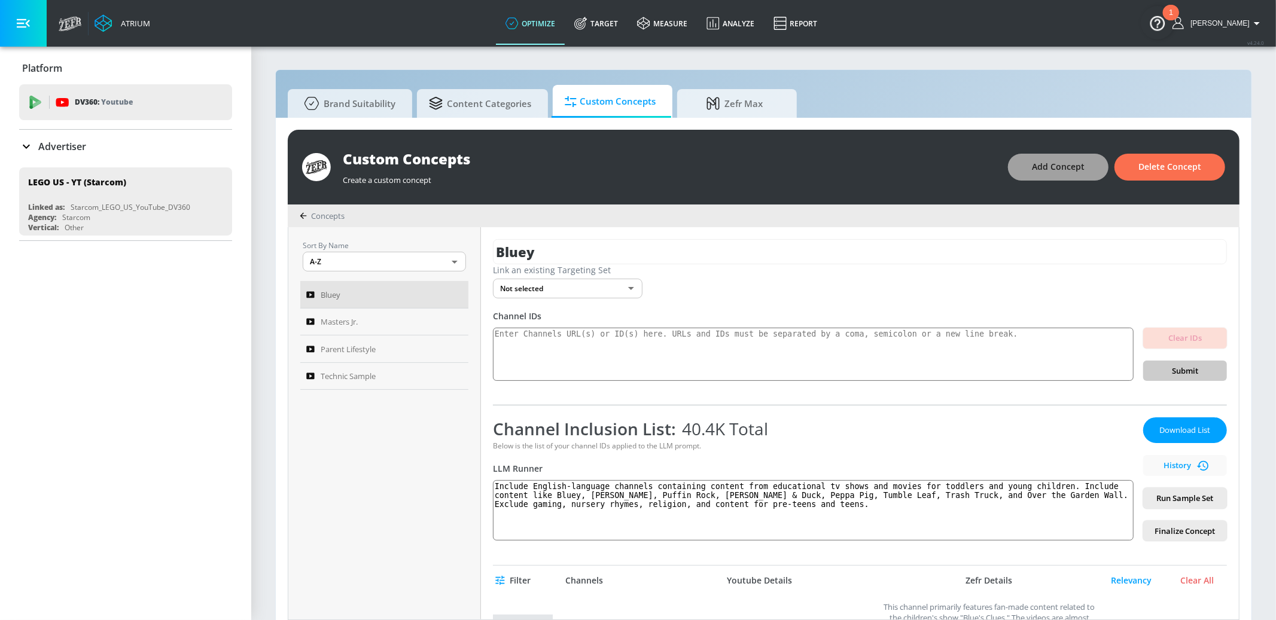
click at [1082, 172] on span "Add Concept" at bounding box center [1058, 167] width 53 height 15
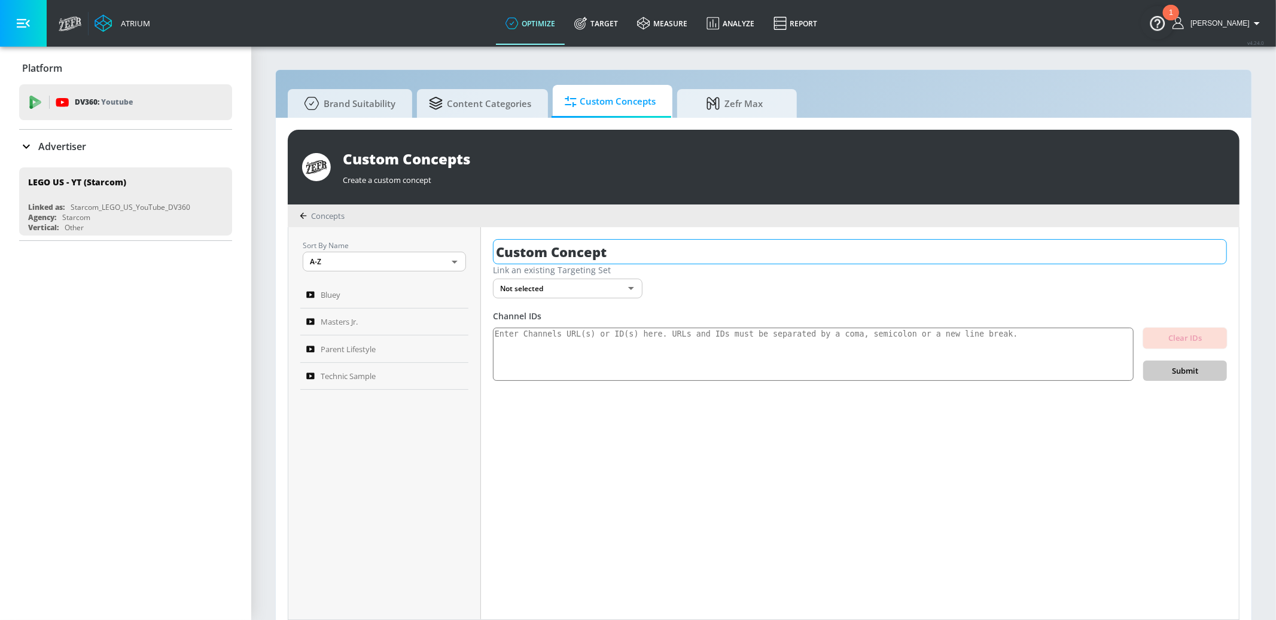
click at [580, 248] on input "Custom Concept" at bounding box center [860, 251] width 734 height 25
type input "Boys' Entertainment"
click at [602, 298] on div "Boys' Entertainment Link an existing Targeting Set Not selected none ​ Channel …" at bounding box center [860, 423] width 758 height 392
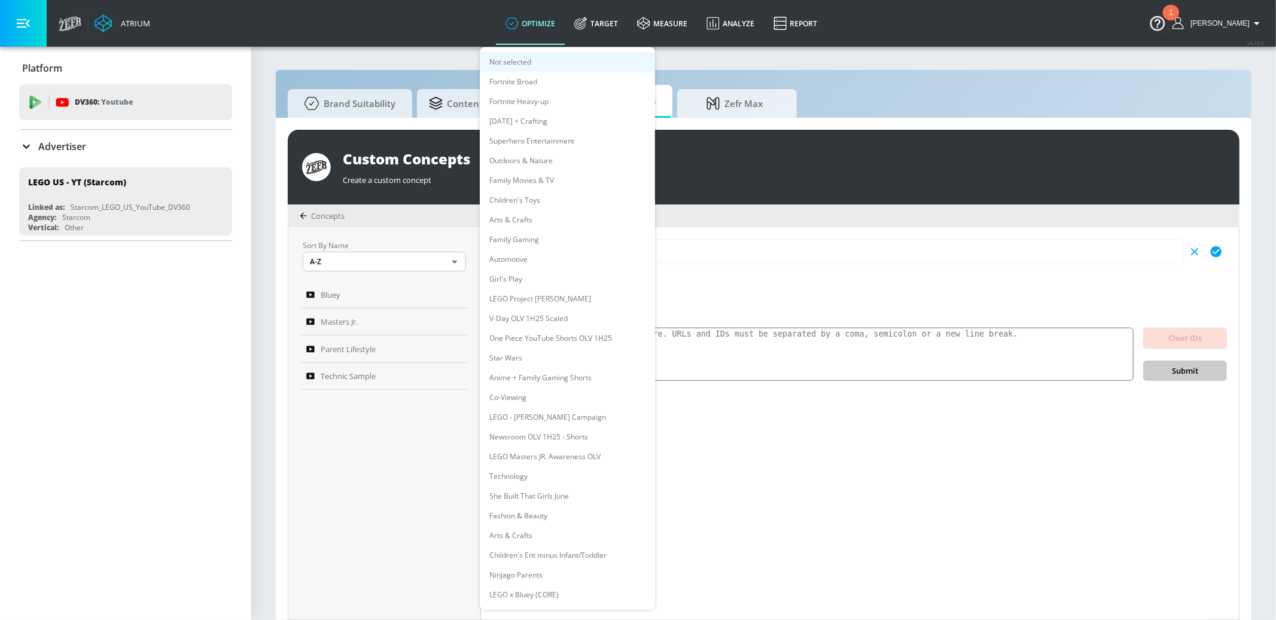
scroll to position [1, 0]
click at [601, 293] on body "Atrium optimize Target measure Analyze Report optimize Target measure Analyze R…" at bounding box center [638, 315] width 1276 height 633
click at [616, 550] on li "Children's Ent minus Infant/Toddler" at bounding box center [567, 556] width 175 height 20
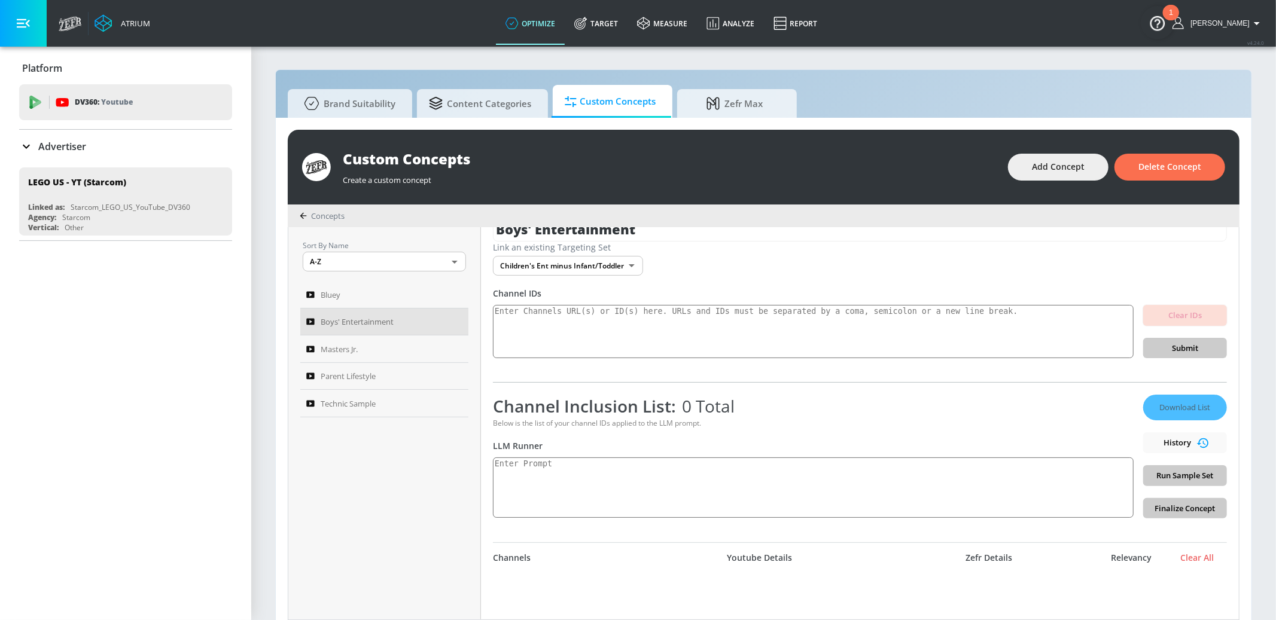
scroll to position [19, 0]
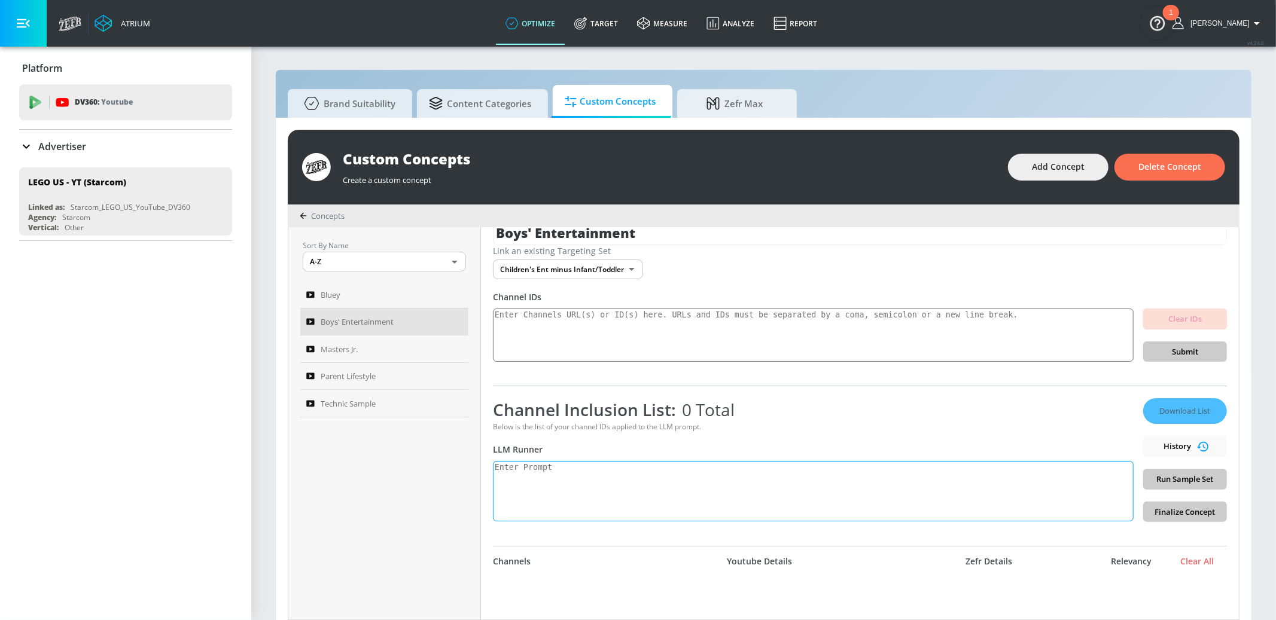
click at [653, 485] on textarea at bounding box center [813, 491] width 641 height 60
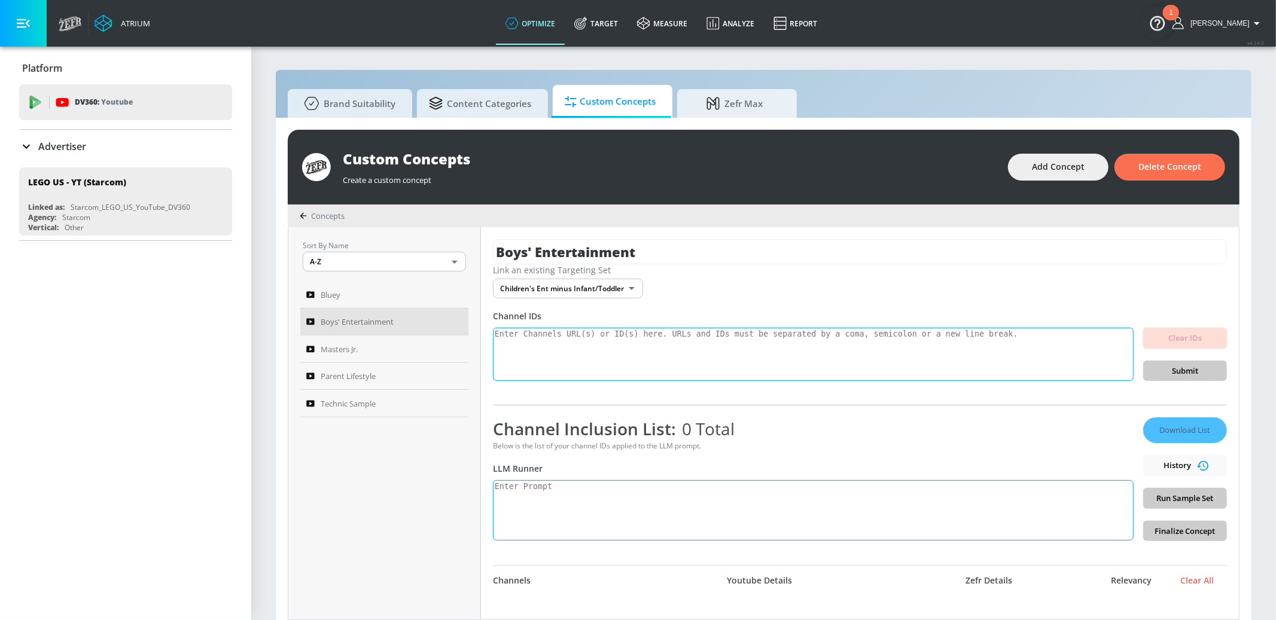
scroll to position [1, 0]
click at [1189, 372] on div "Clear IDs Submit" at bounding box center [1185, 354] width 84 height 54
click at [1182, 370] on div "Clear IDs Submit" at bounding box center [1185, 354] width 84 height 54
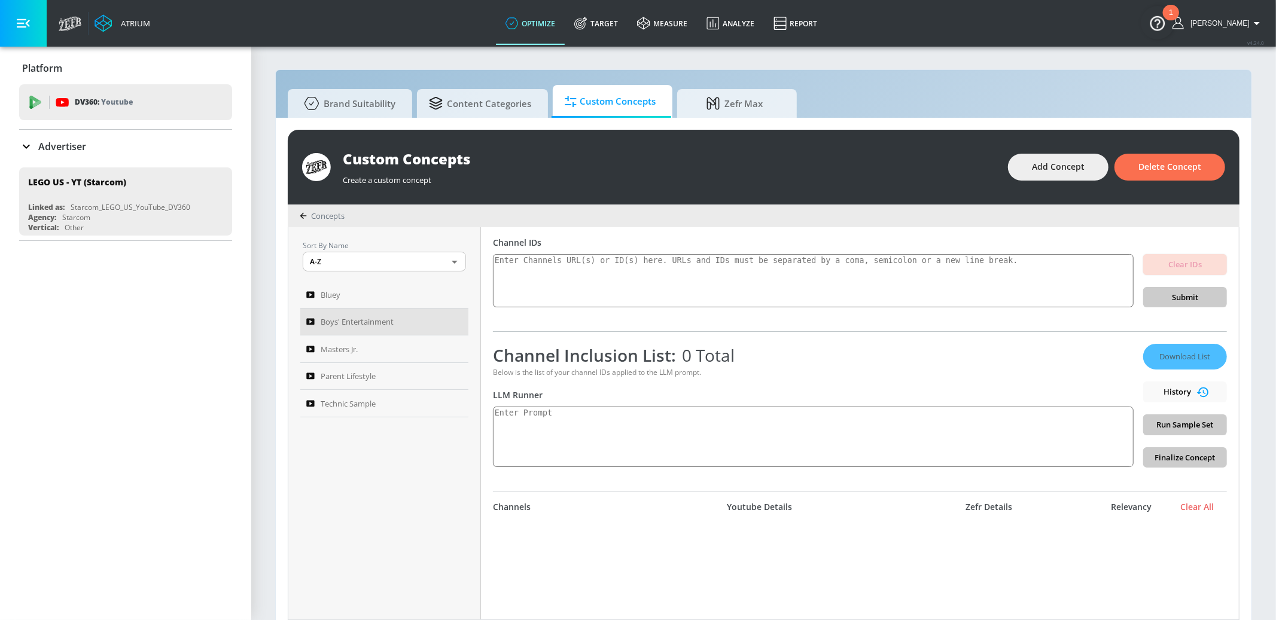
scroll to position [100, 0]
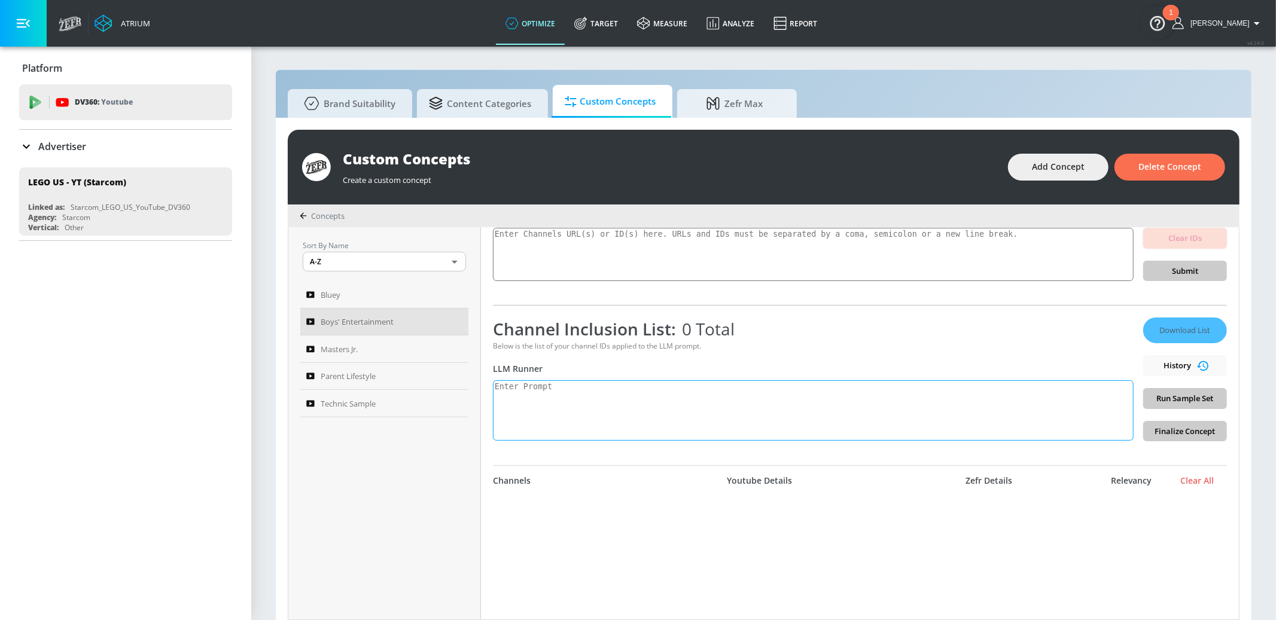
click at [759, 394] on textarea at bounding box center [813, 410] width 641 height 60
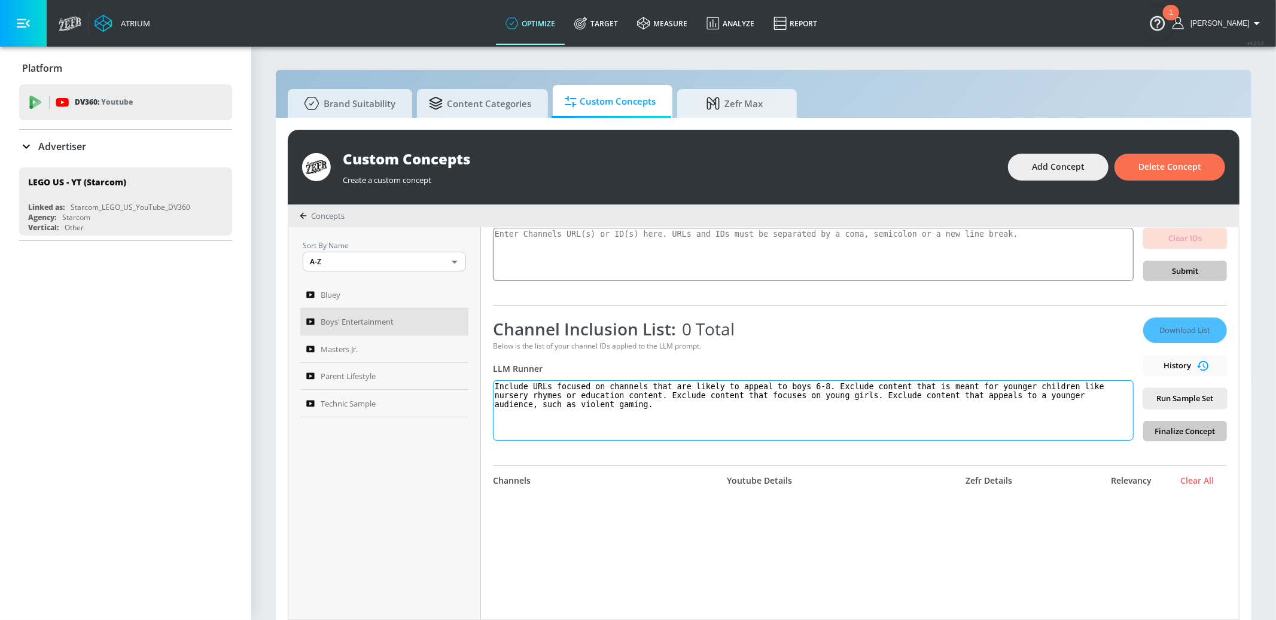
type textarea "Include URLs focused on channels that are likely to appeal to boys 6-8. Exclude…"
click at [1210, 399] on span "Run Sample Set" at bounding box center [1185, 399] width 65 height 14
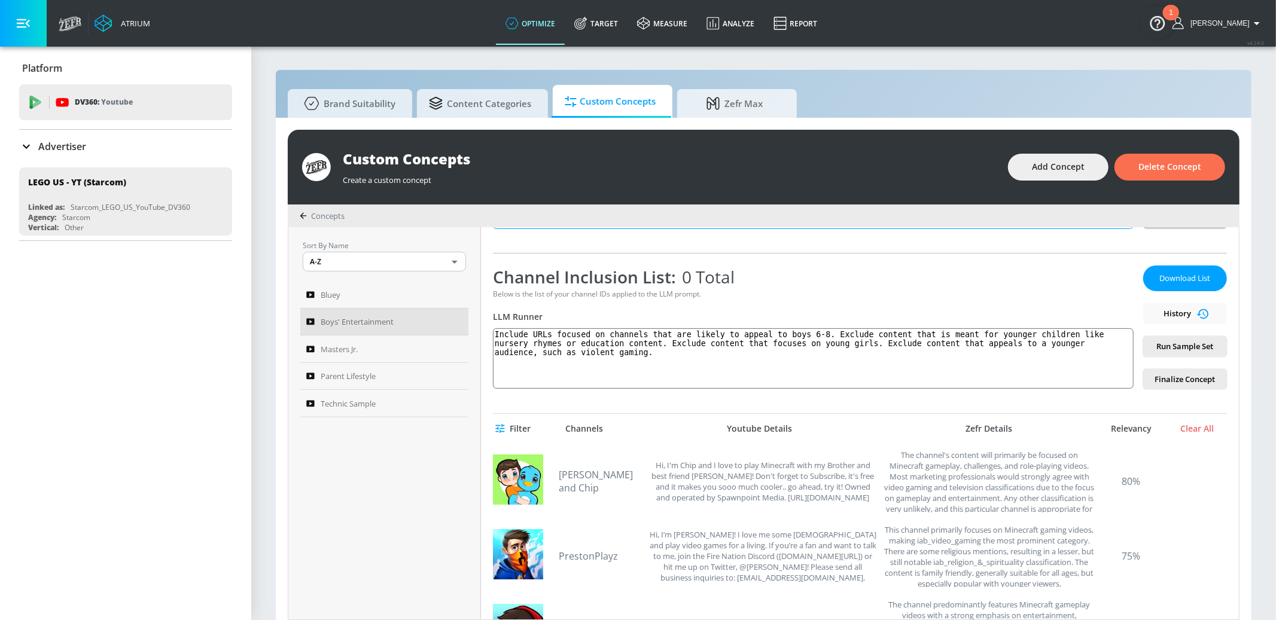
scroll to position [0, 0]
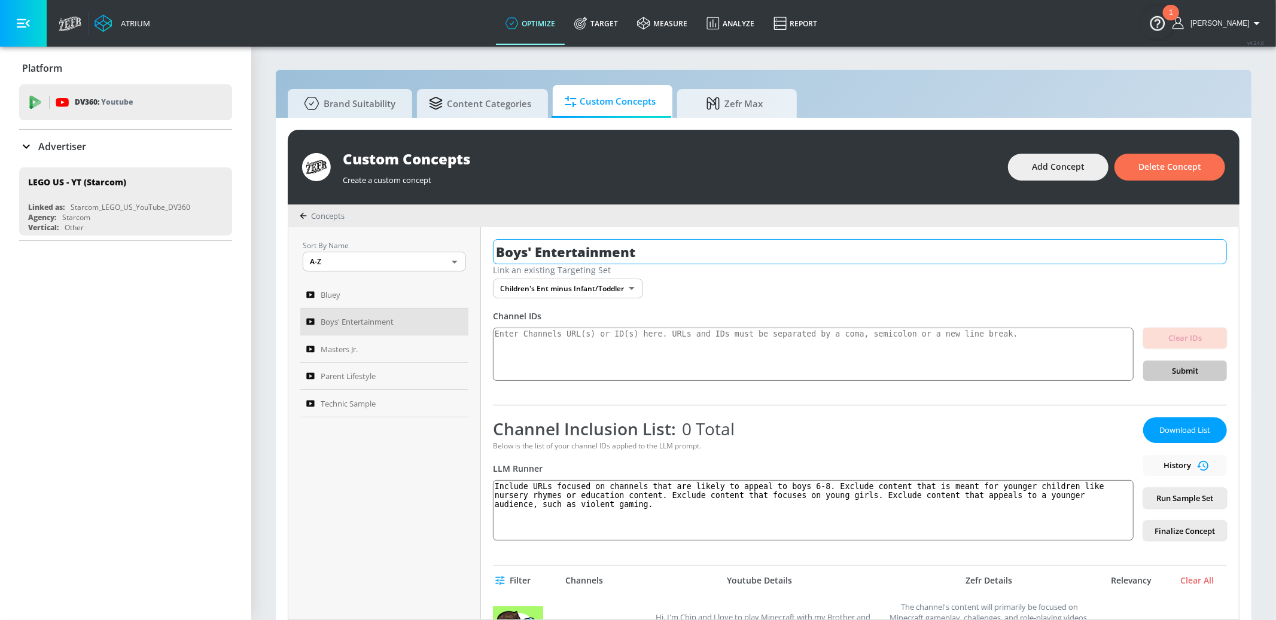
click at [497, 253] on input "Boys' Entertainment" at bounding box center [860, 251] width 734 height 25
type input "Young Boys' Entertainment"
click at [1189, 530] on span "Finalize Concept" at bounding box center [1185, 532] width 65 height 14
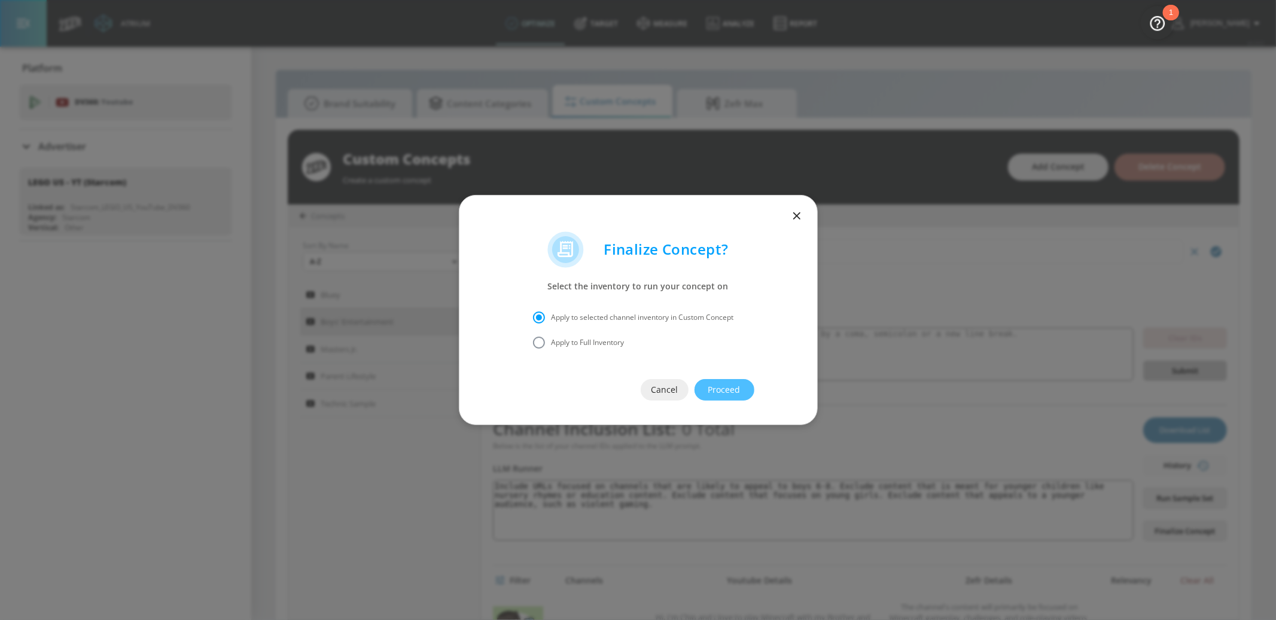
click at [730, 388] on span "Proceed" at bounding box center [724, 390] width 12 height 15
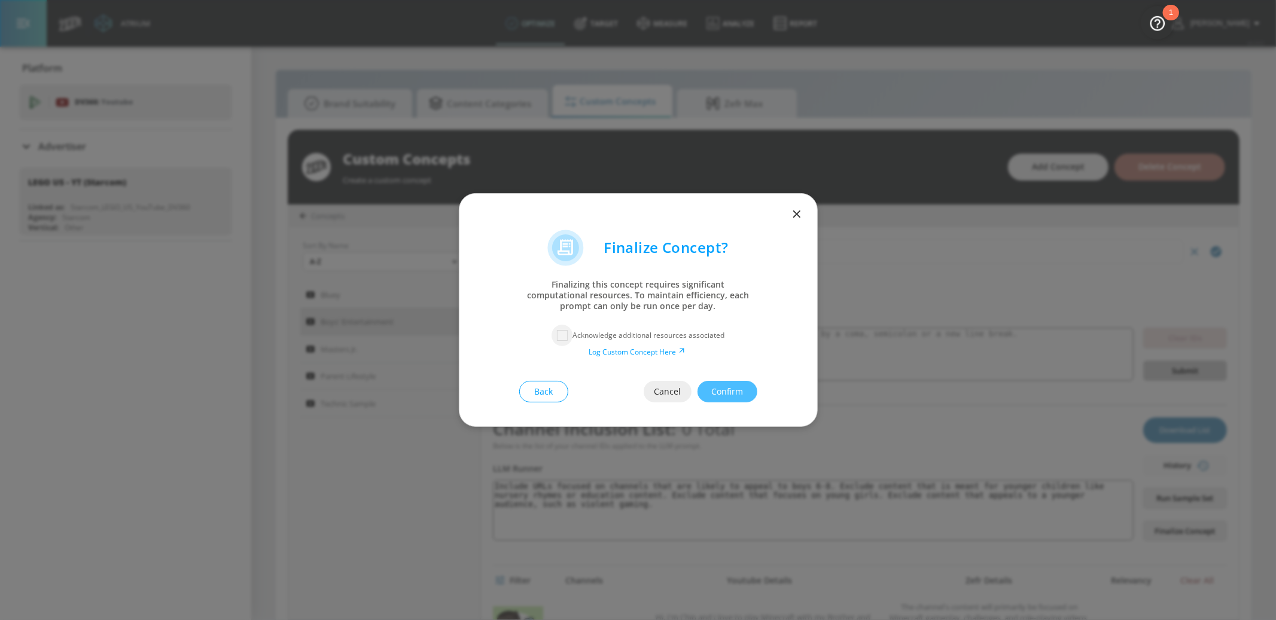
click at [566, 338] on input "checkbox" at bounding box center [563, 336] width 22 height 22
checkbox input "true"
click at [731, 394] on span "Confirm" at bounding box center [727, 392] width 12 height 15
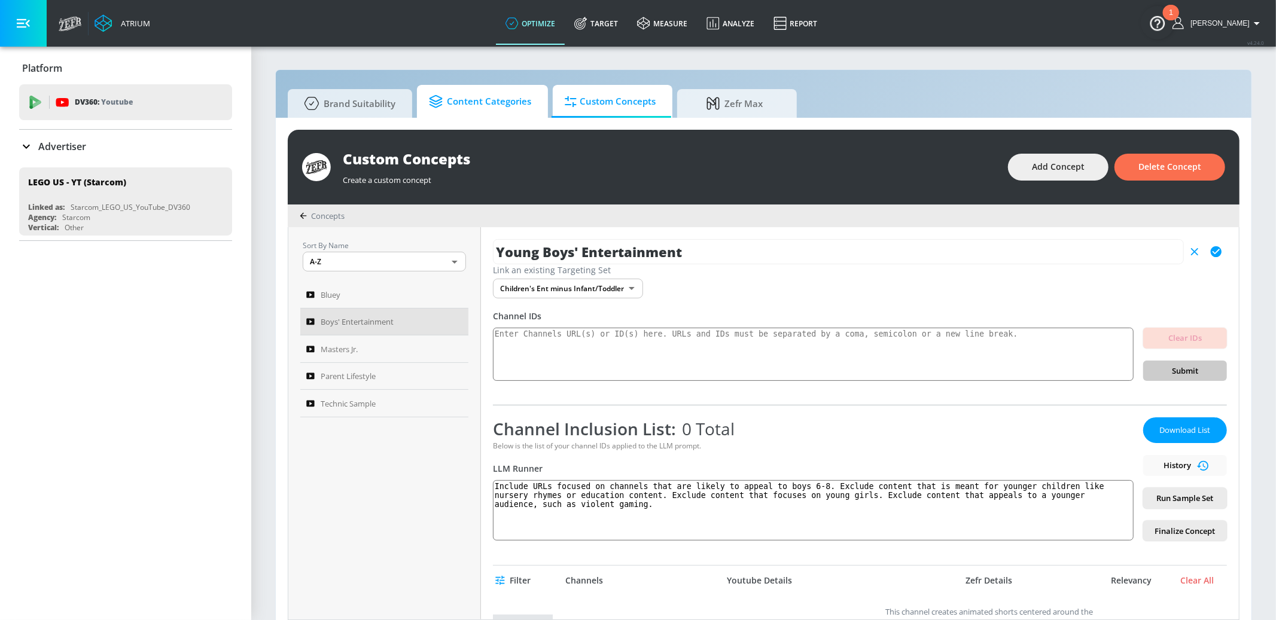
click at [464, 100] on span "Content Categories" at bounding box center [480, 101] width 102 height 29
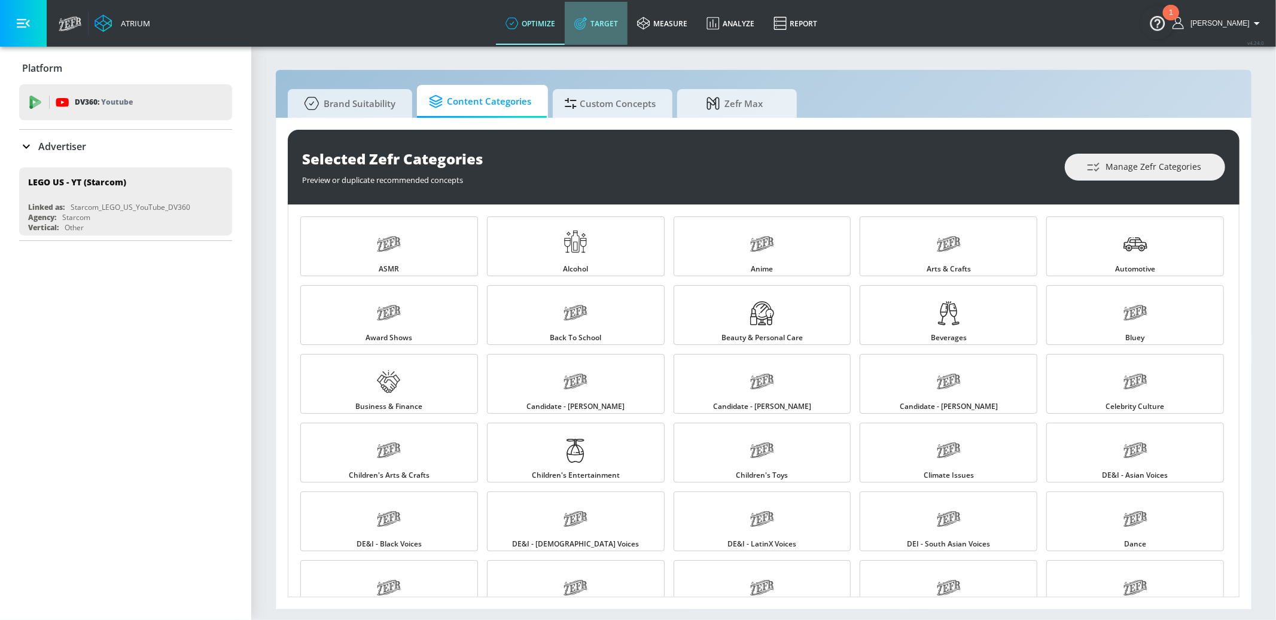
drag, startPoint x: 628, startPoint y: 12, endPoint x: 628, endPoint y: 19, distance: 7.2
click at [628, 12] on link "Target" at bounding box center [596, 23] width 63 height 43
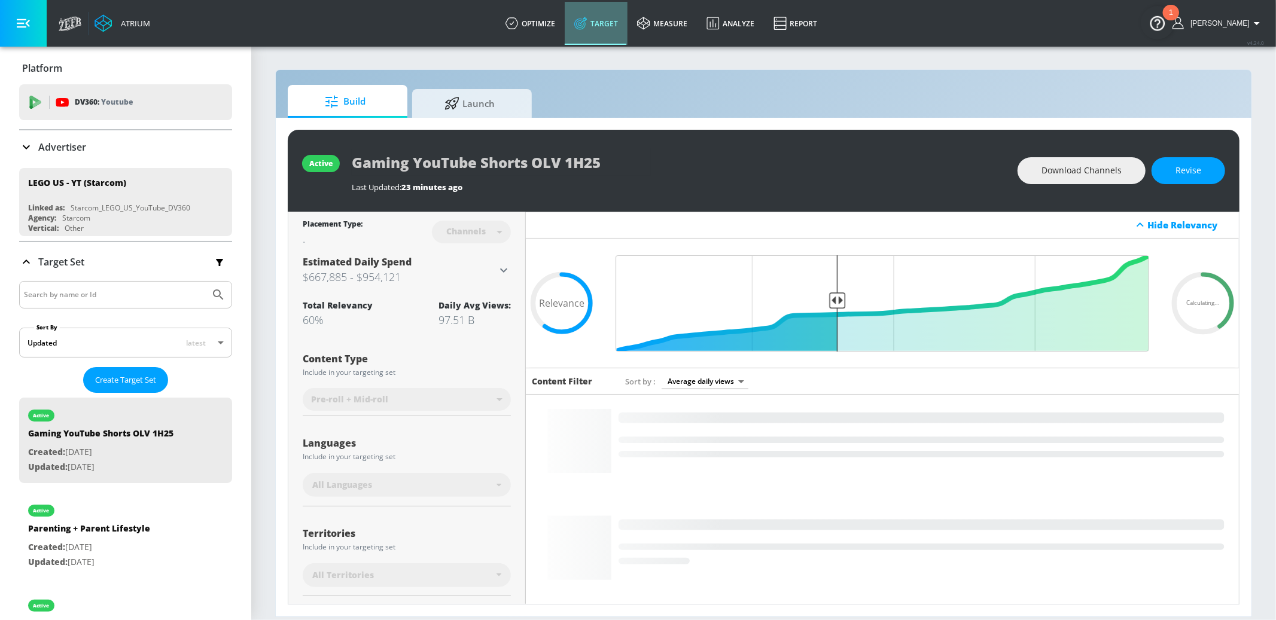
drag, startPoint x: 628, startPoint y: 19, endPoint x: 620, endPoint y: 22, distance: 7.6
click at [627, 20] on link "Target" at bounding box center [596, 23] width 63 height 43
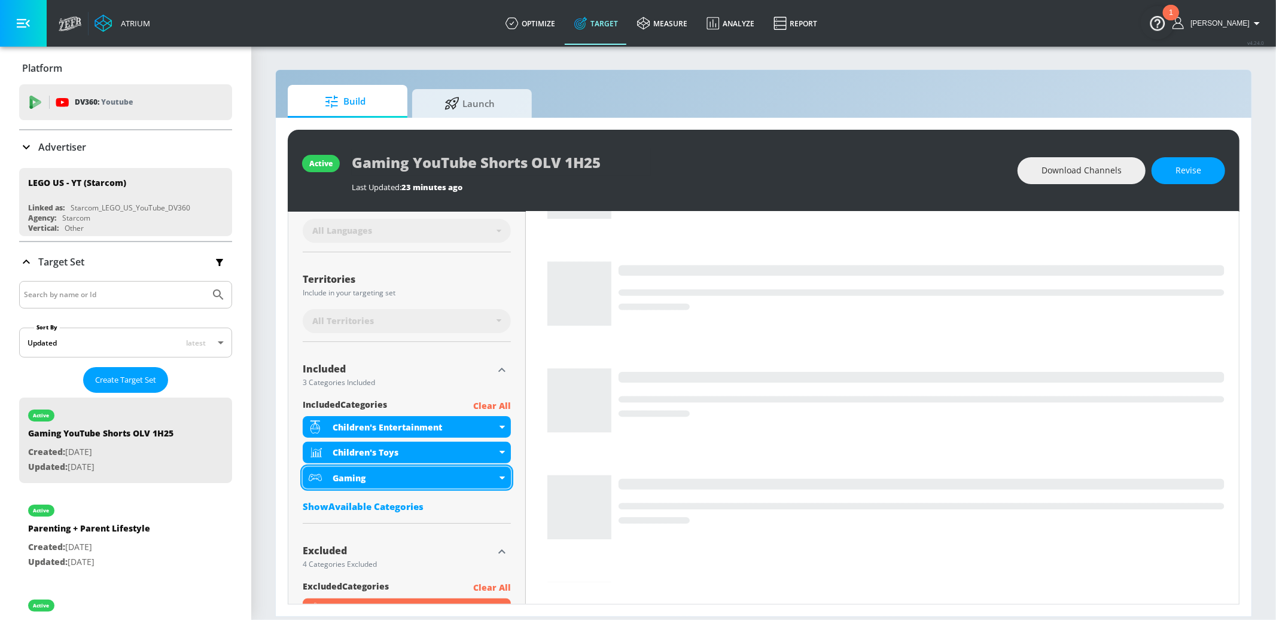
scroll to position [255, 0]
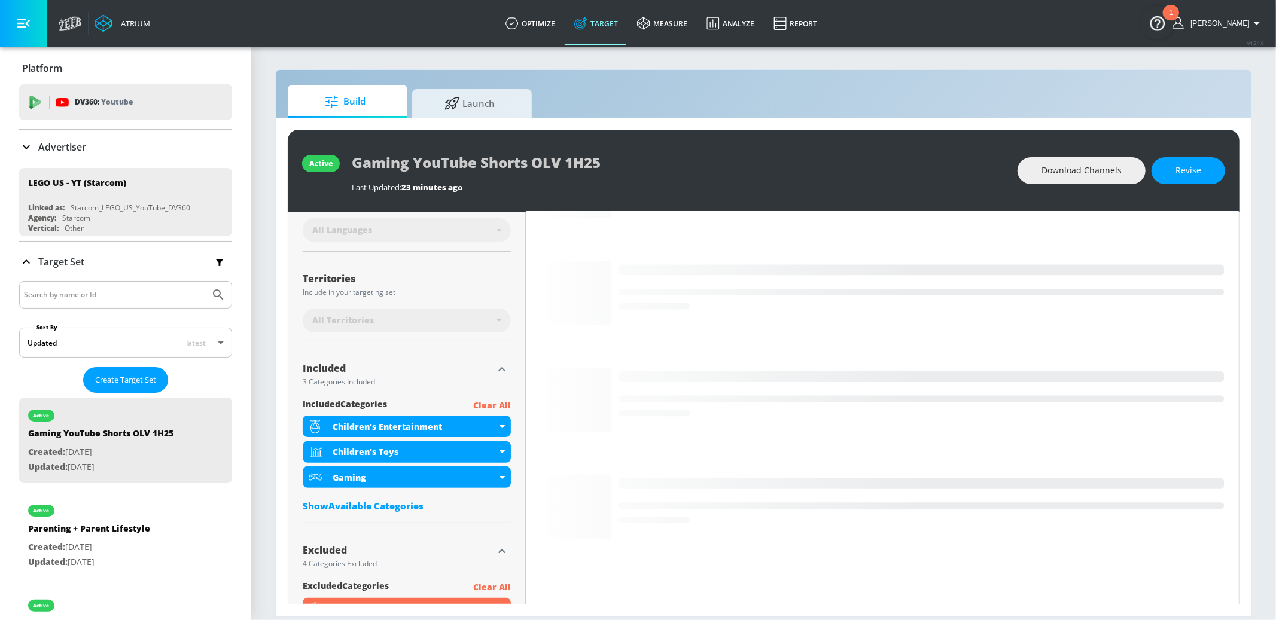
click at [418, 507] on div "Show Available Categories" at bounding box center [407, 506] width 208 height 12
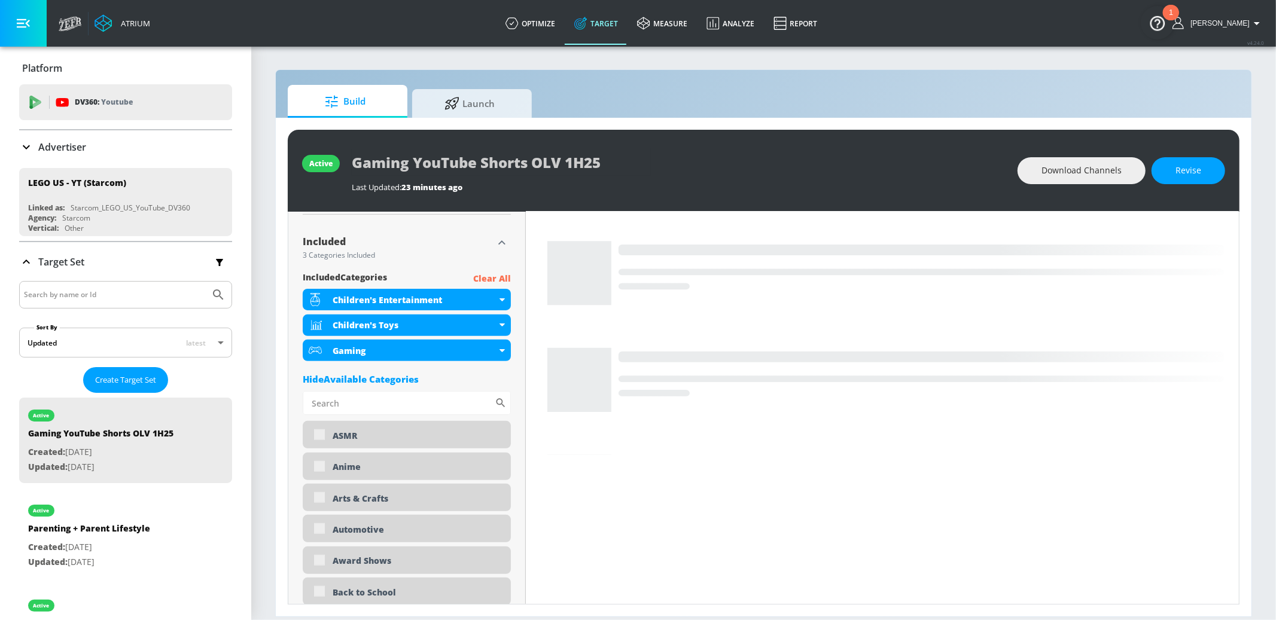
scroll to position [365, 0]
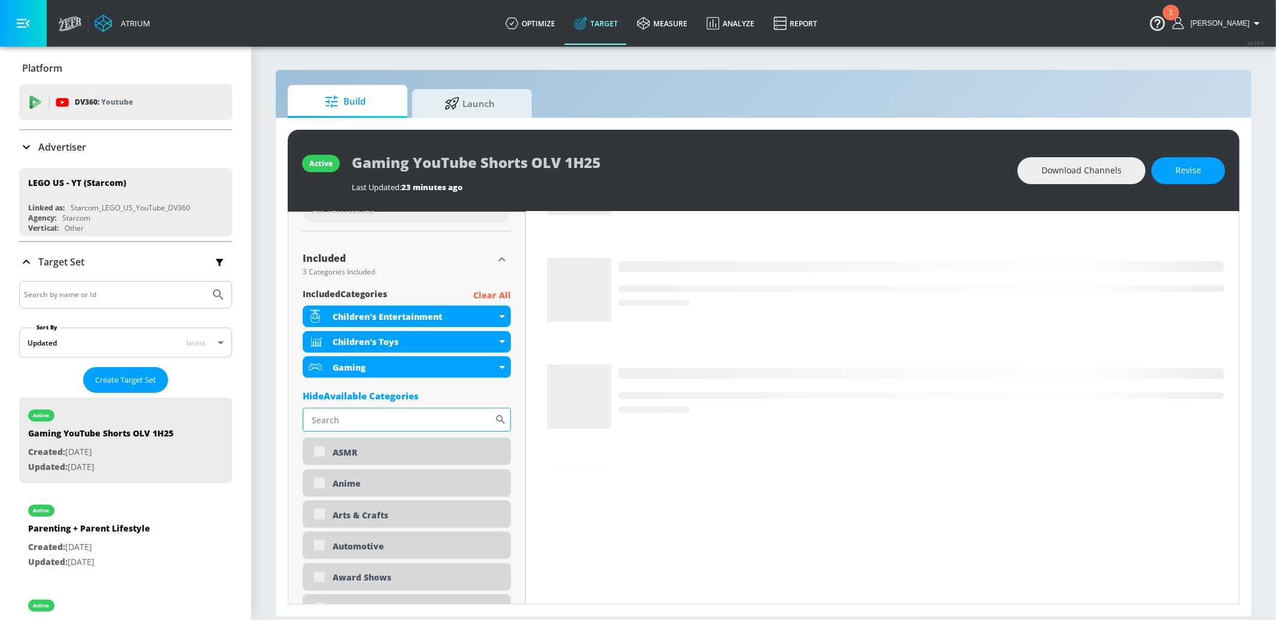
click at [358, 418] on input "Sort By" at bounding box center [399, 420] width 192 height 24
type input "boy"
